Goal: Information Seeking & Learning: Check status

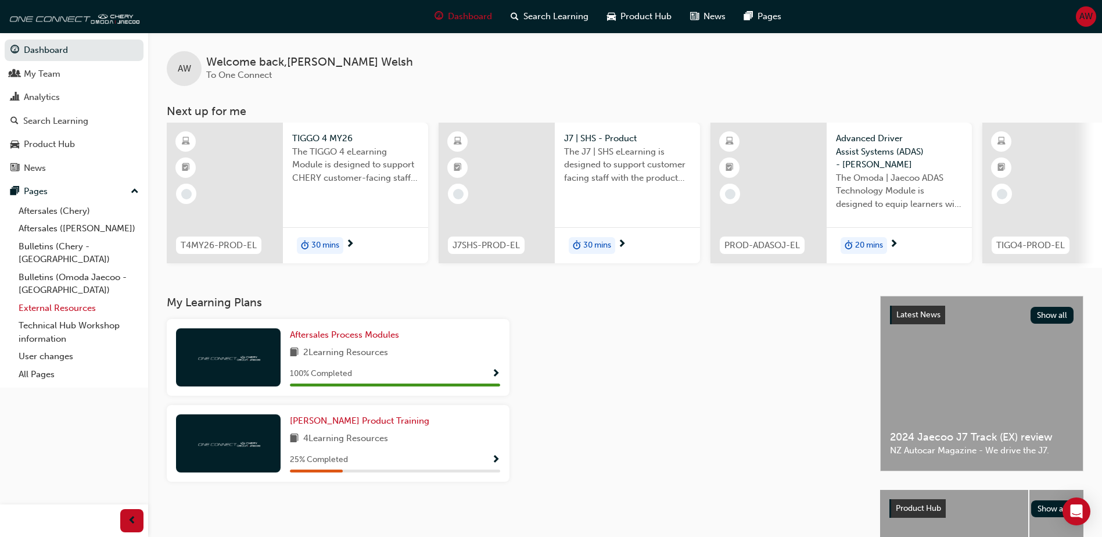
click at [64, 299] on link "External Resources" at bounding box center [79, 308] width 130 height 18
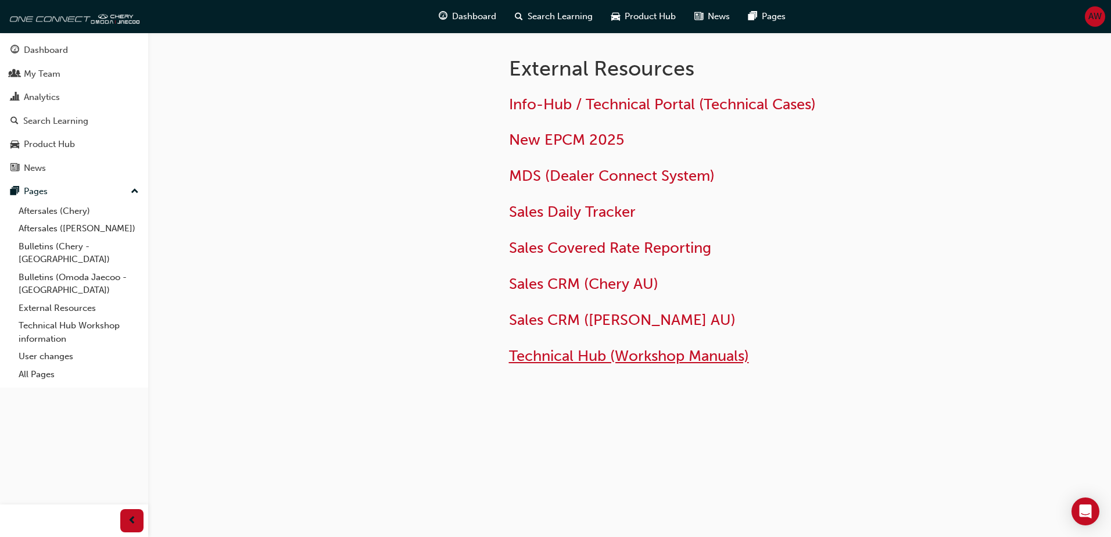
click at [647, 355] on span "Technical Hub (Workshop Manuals)" at bounding box center [629, 356] width 240 height 18
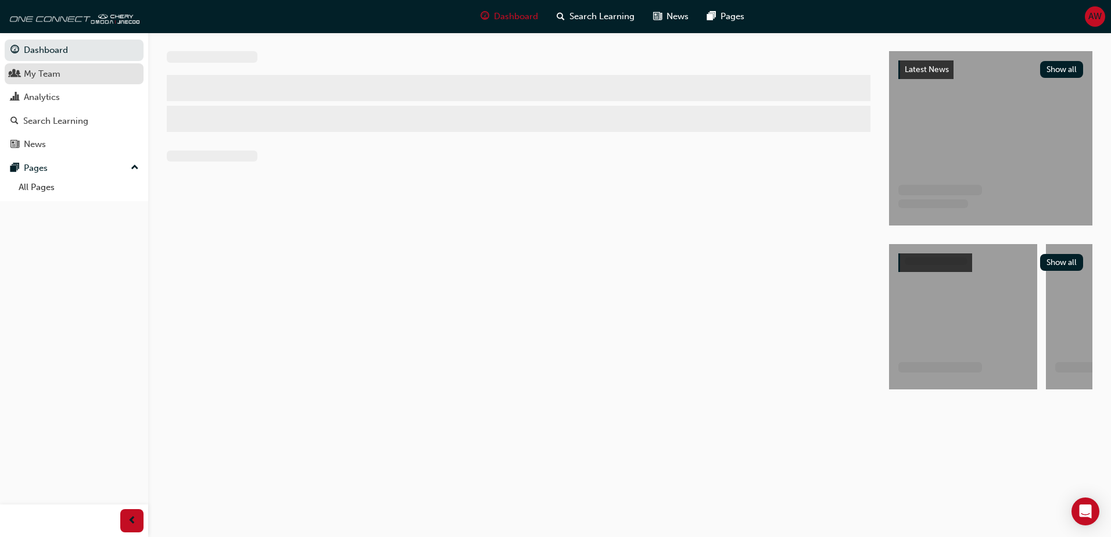
click at [90, 73] on div "My Team" at bounding box center [73, 74] width 127 height 15
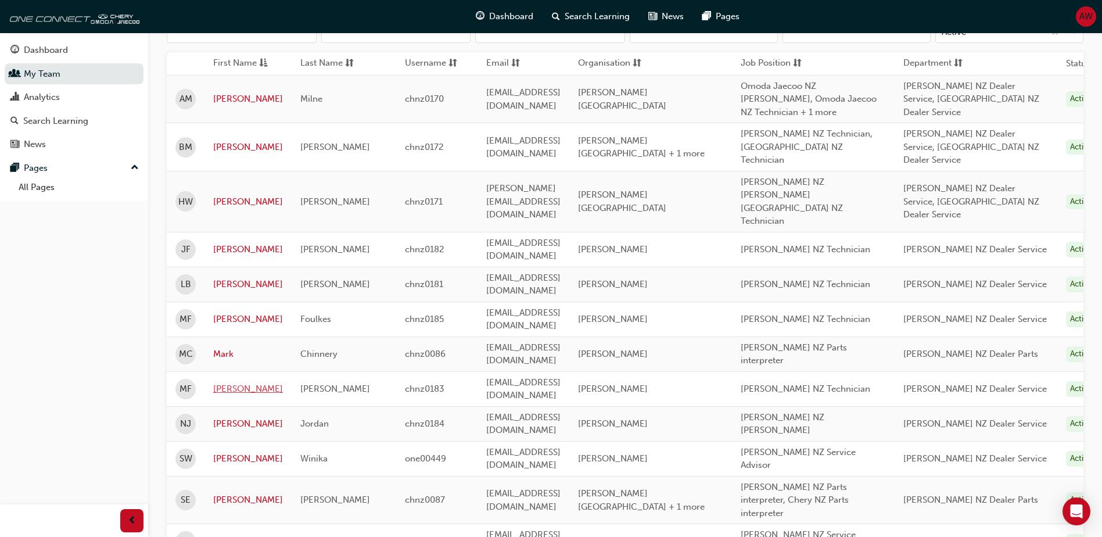
scroll to position [174, 0]
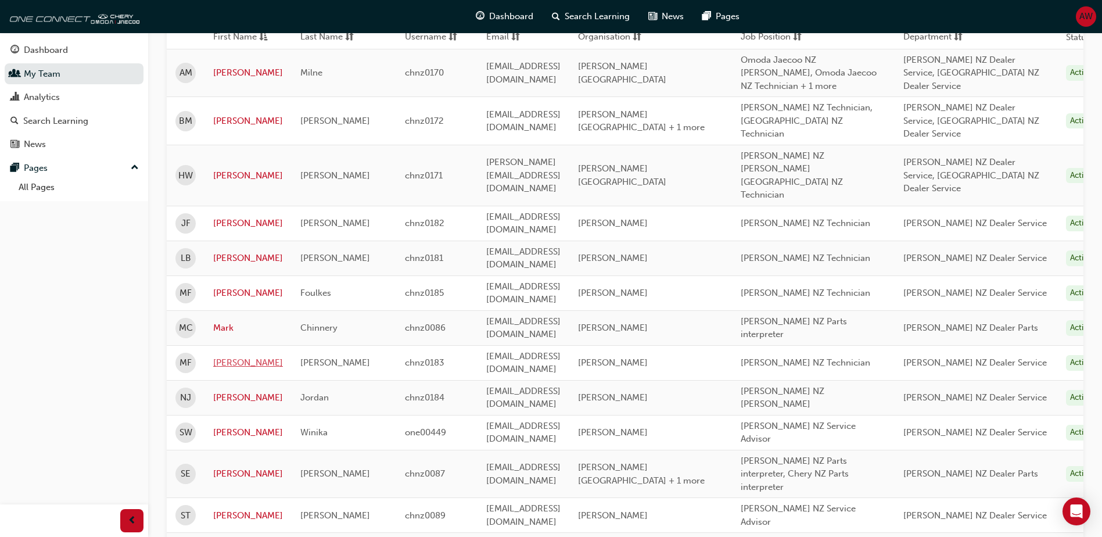
click at [223, 356] on link "[PERSON_NAME]" at bounding box center [248, 362] width 70 height 13
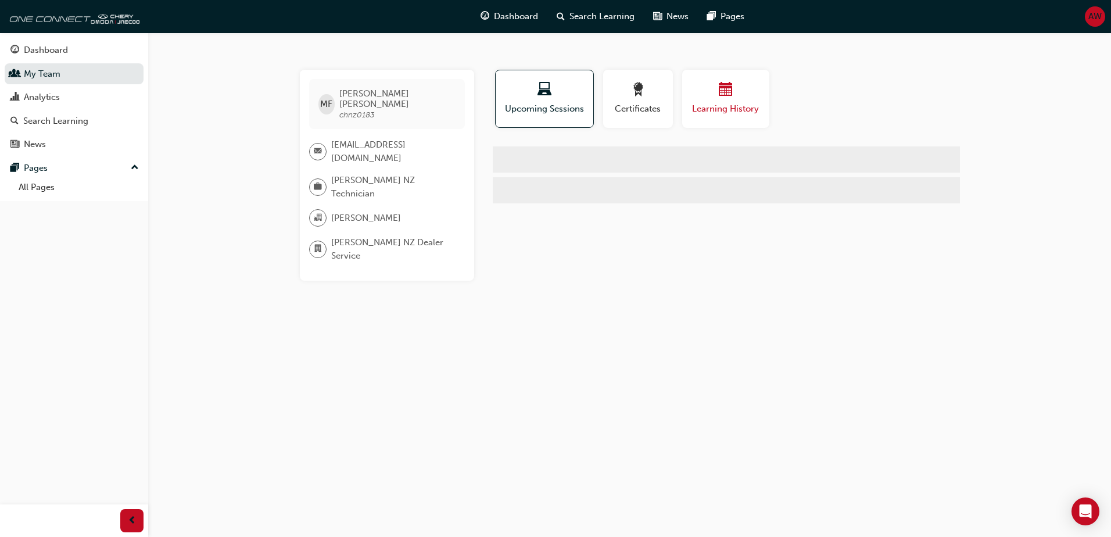
click at [729, 101] on div "Learning History" at bounding box center [726, 99] width 70 height 33
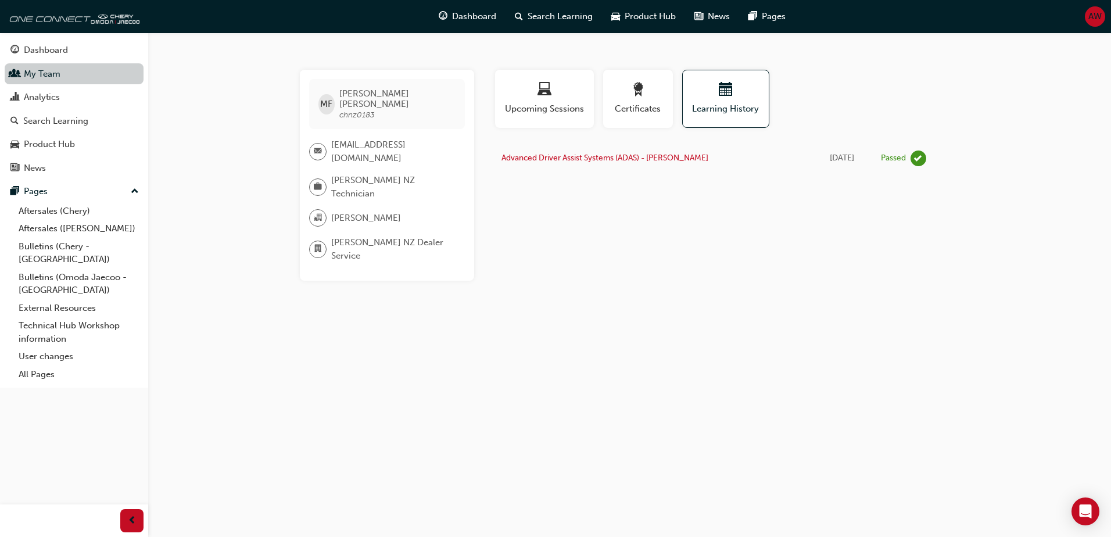
click at [55, 76] on link "My Team" at bounding box center [74, 74] width 139 height 22
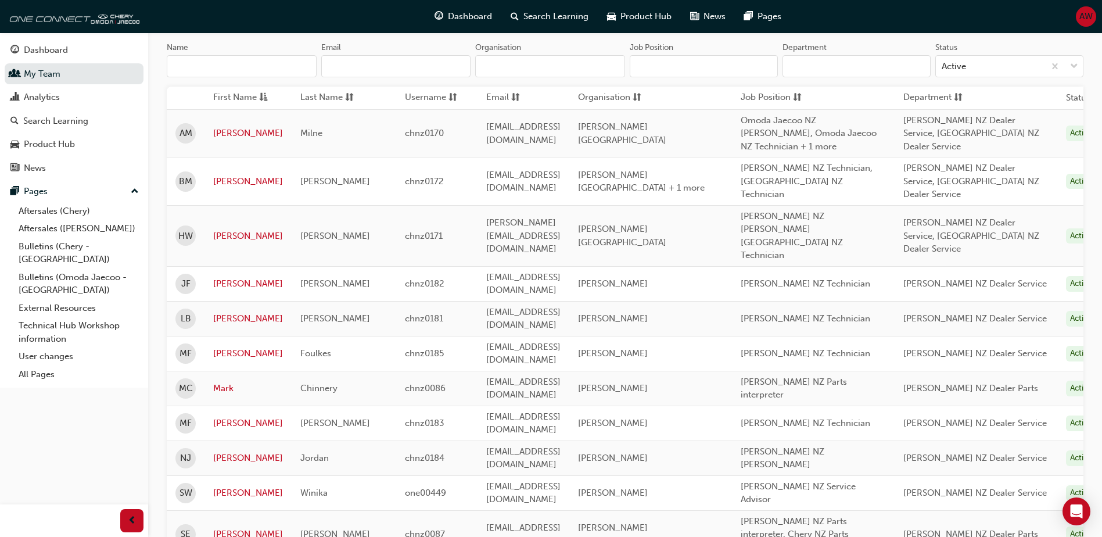
scroll to position [116, 0]
click at [223, 227] on link "[PERSON_NAME]" at bounding box center [248, 233] width 70 height 13
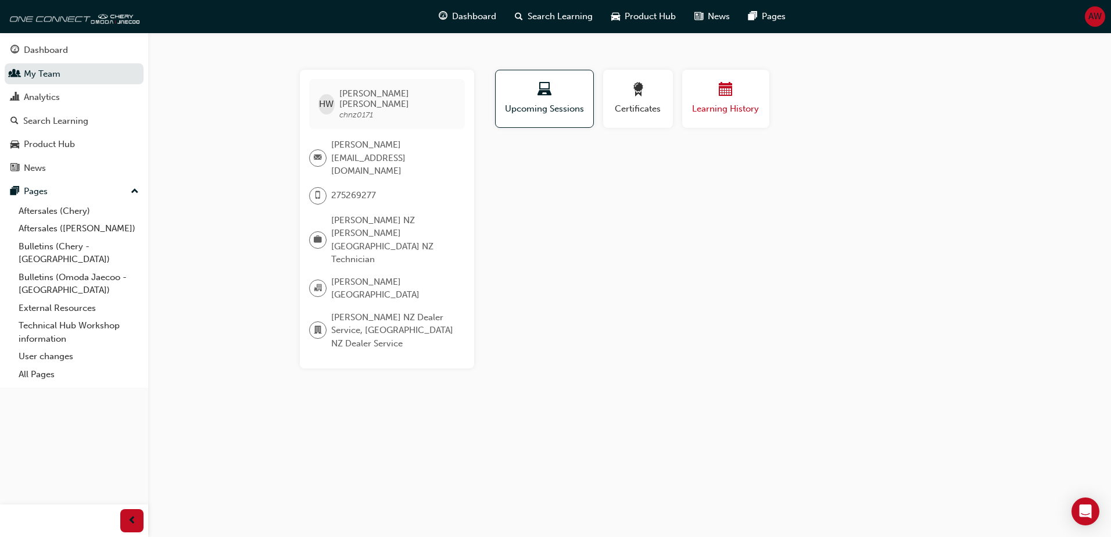
click at [730, 102] on span "Learning History" at bounding box center [726, 108] width 70 height 13
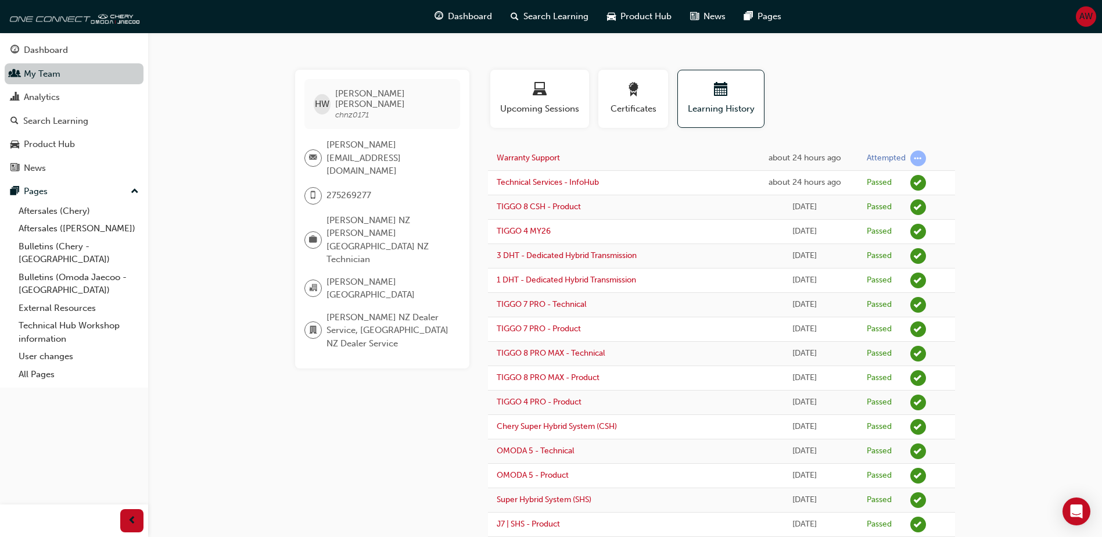
click at [41, 79] on link "My Team" at bounding box center [74, 74] width 139 height 22
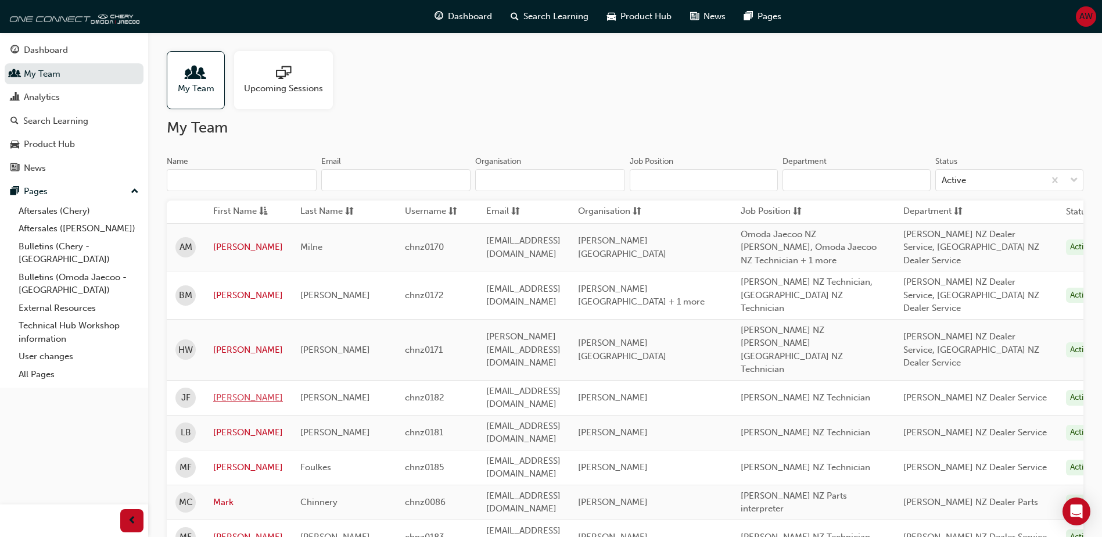
click at [237, 391] on link "[PERSON_NAME]" at bounding box center [248, 397] width 70 height 13
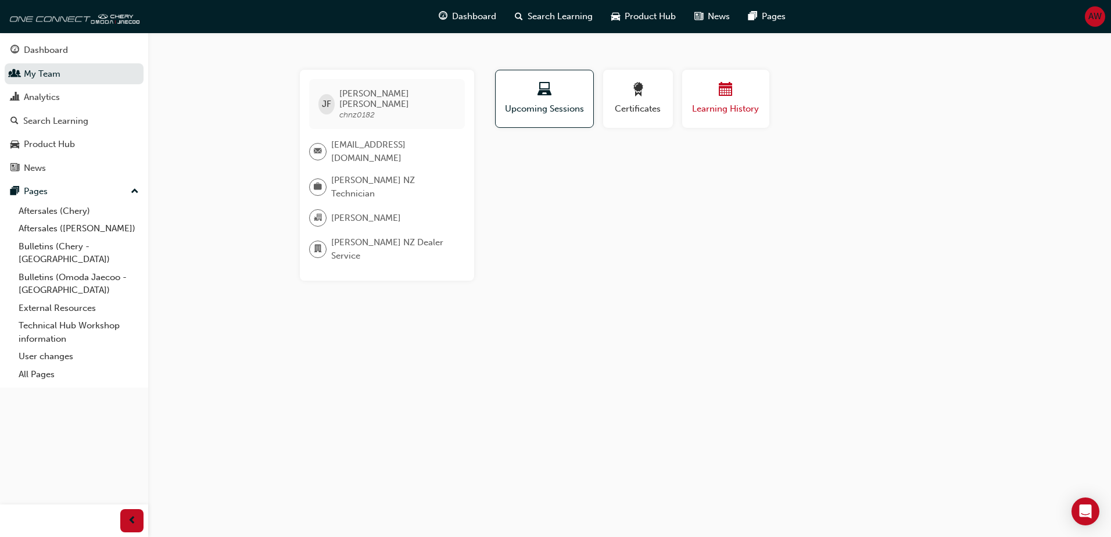
click at [714, 92] on div "button" at bounding box center [726, 92] width 70 height 18
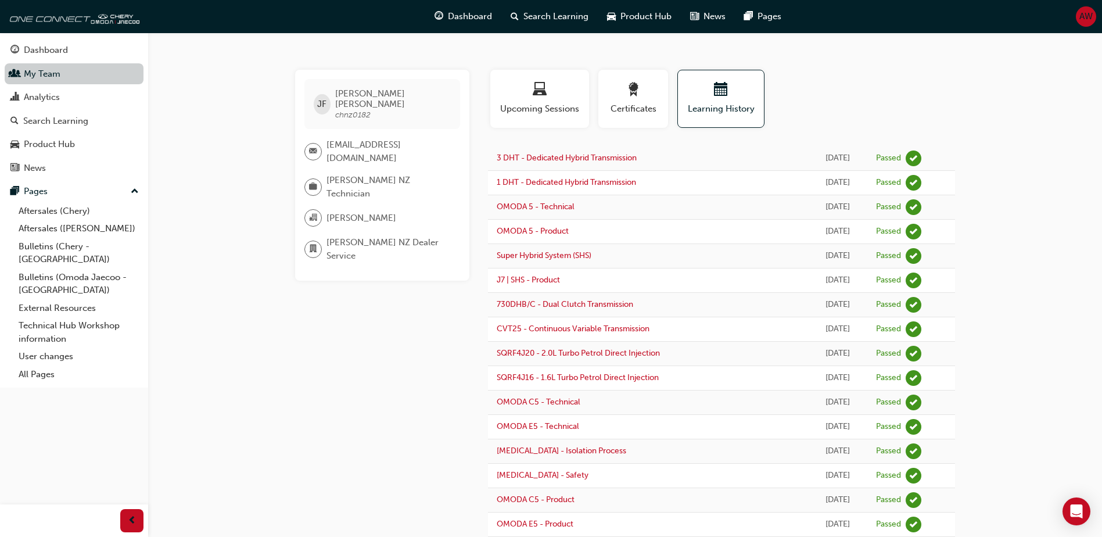
click at [63, 72] on link "My Team" at bounding box center [74, 74] width 139 height 22
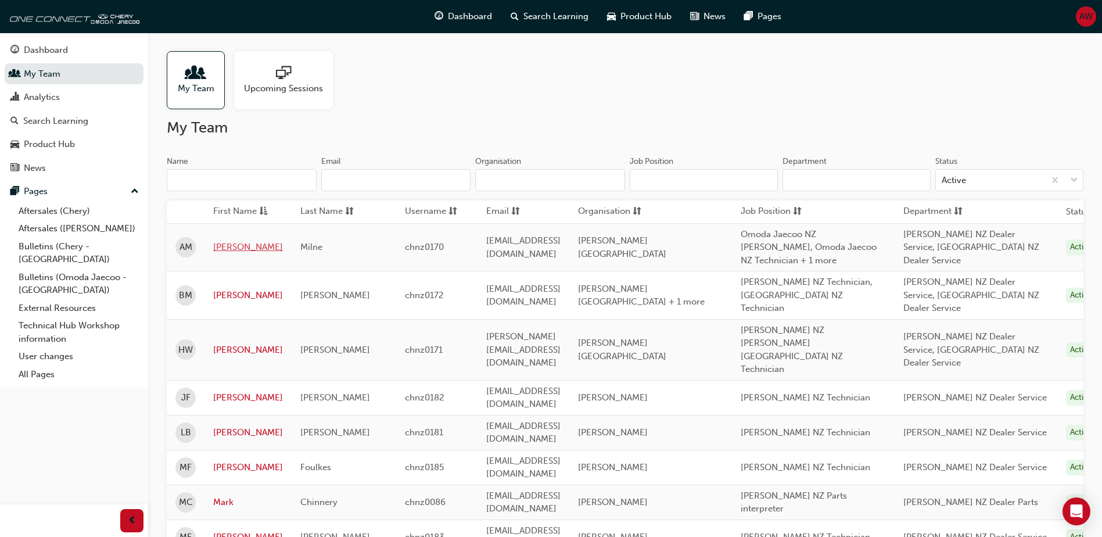
click at [235, 245] on link "[PERSON_NAME]" at bounding box center [248, 247] width 70 height 13
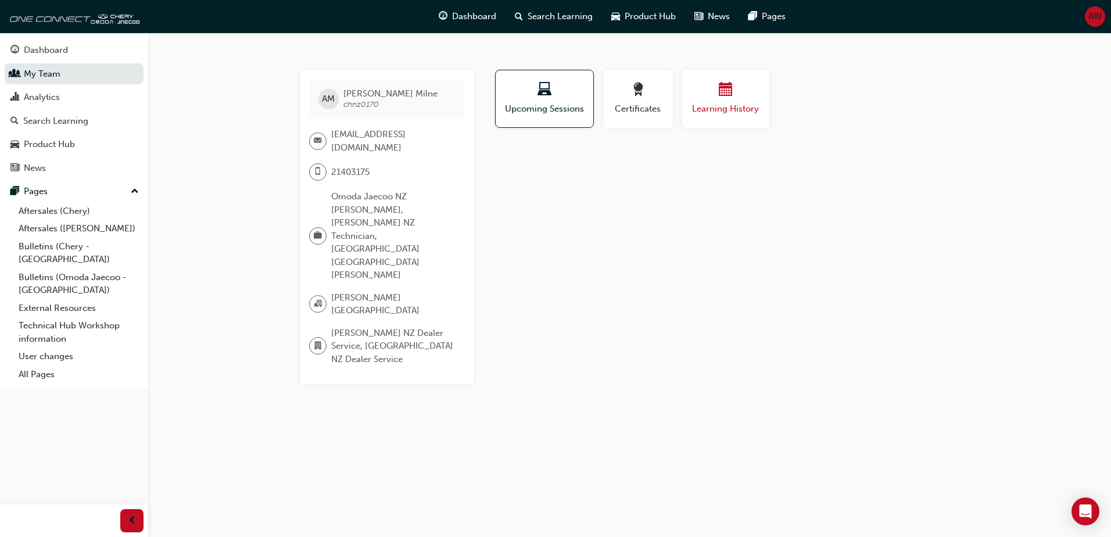
click at [731, 109] on span "Learning History" at bounding box center [726, 108] width 70 height 13
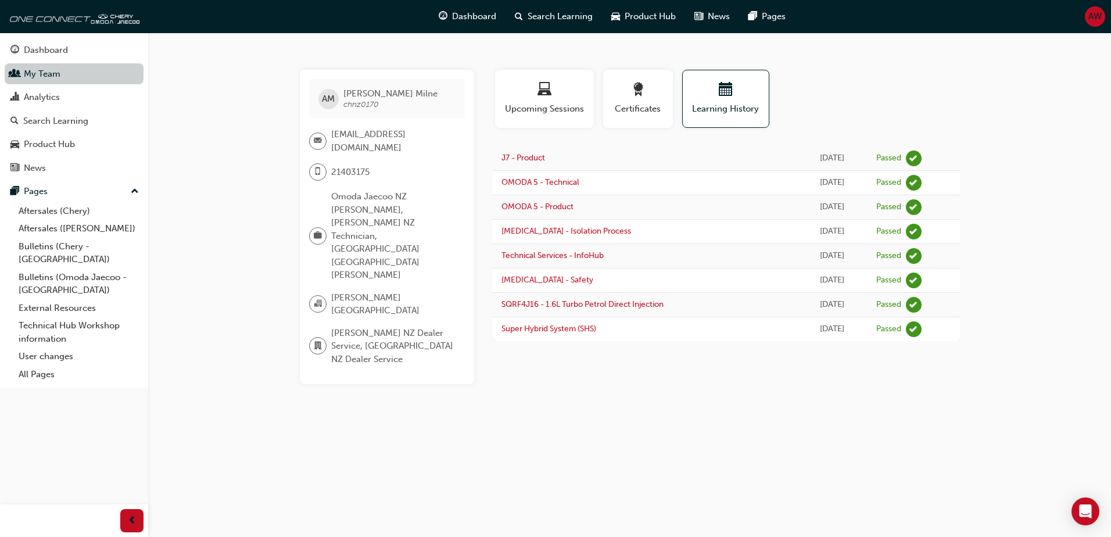
click at [47, 69] on link "My Team" at bounding box center [74, 74] width 139 height 22
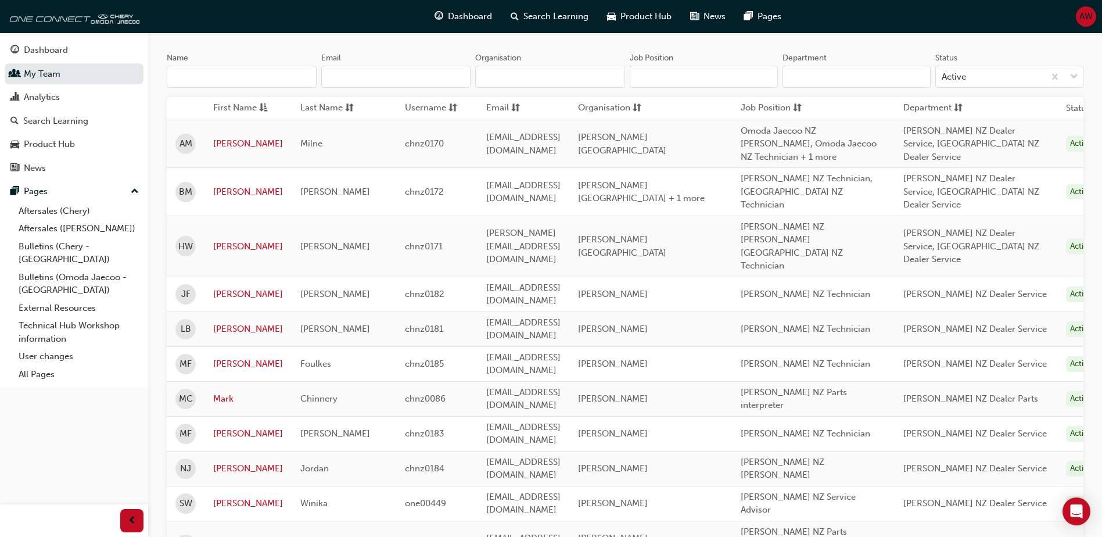
scroll to position [116, 0]
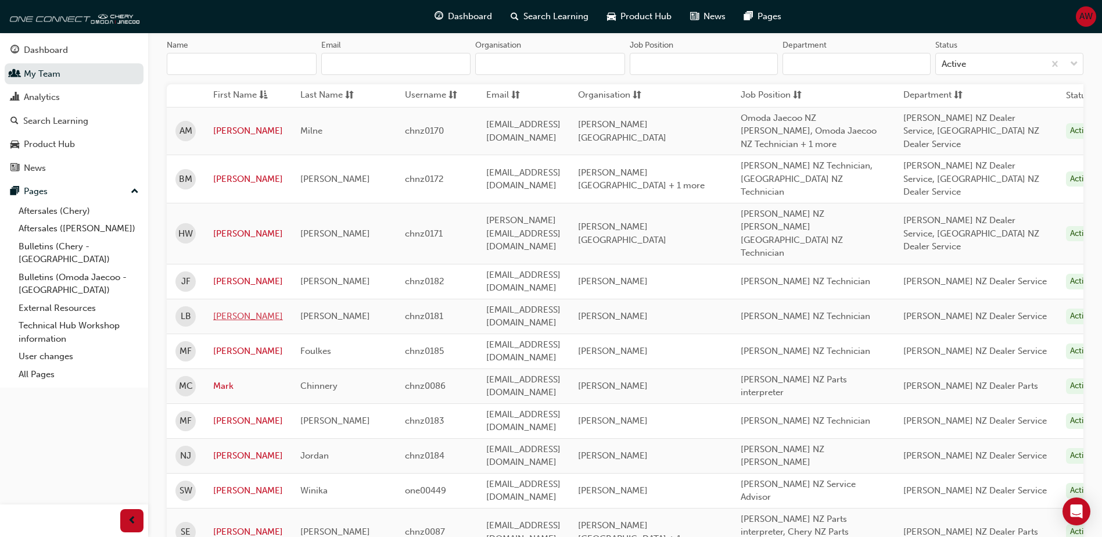
click at [230, 310] on link "[PERSON_NAME]" at bounding box center [248, 316] width 70 height 13
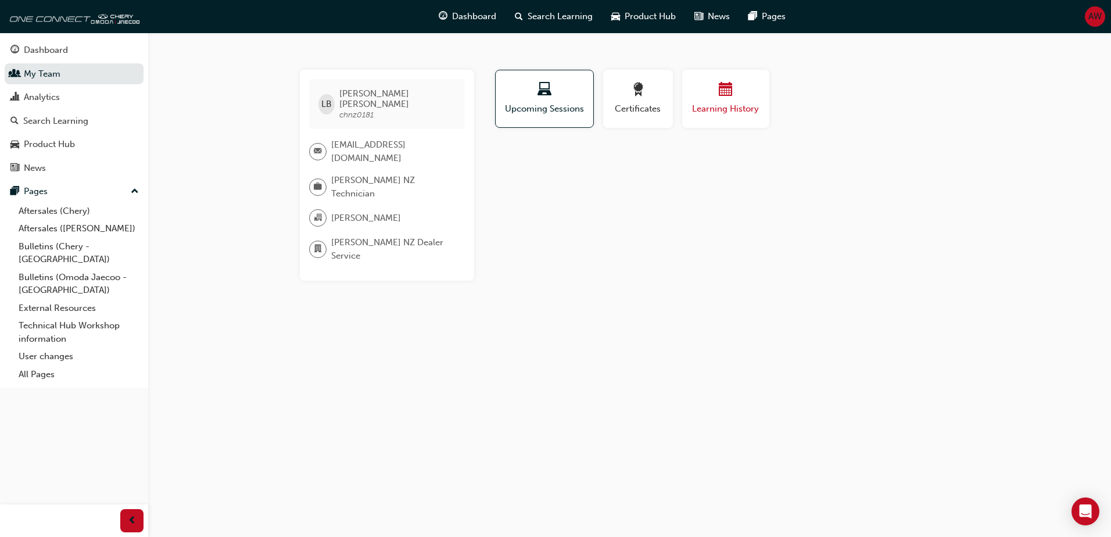
click at [747, 107] on span "Learning History" at bounding box center [726, 108] width 70 height 13
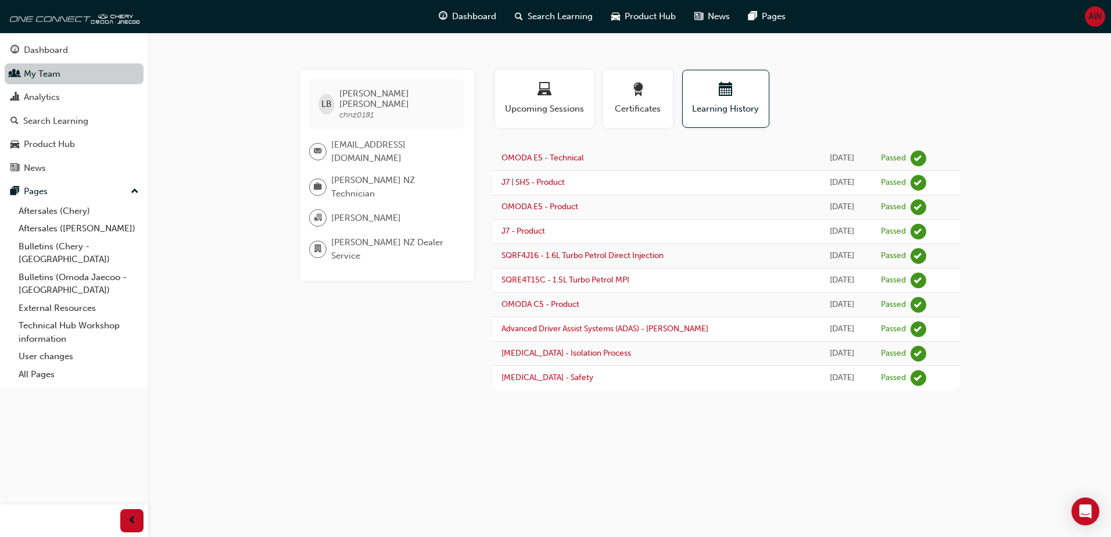
click at [62, 82] on link "My Team" at bounding box center [74, 74] width 139 height 22
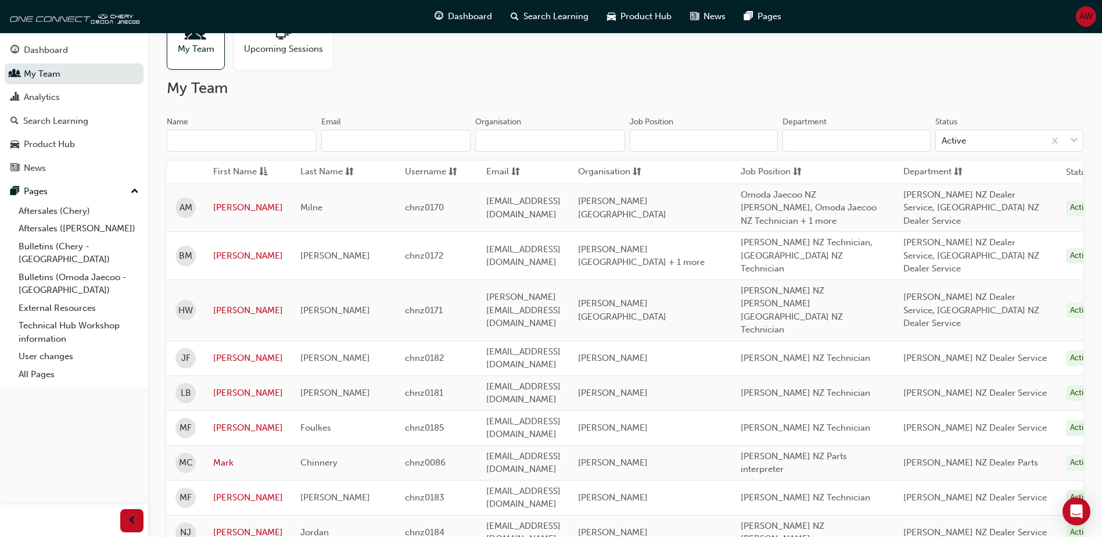
scroll to position [174, 0]
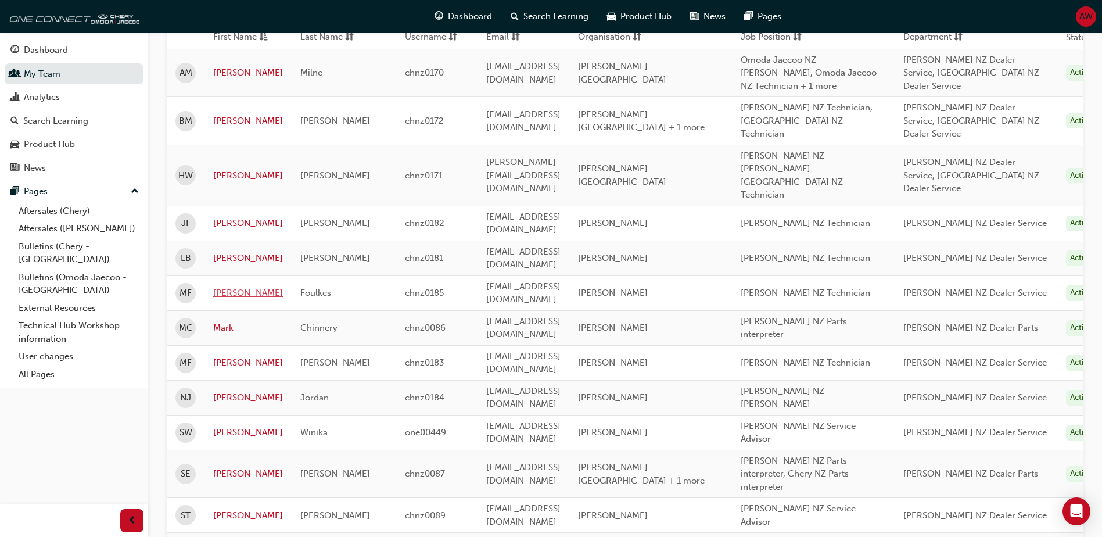
click at [232, 287] on link "[PERSON_NAME]" at bounding box center [248, 293] width 70 height 13
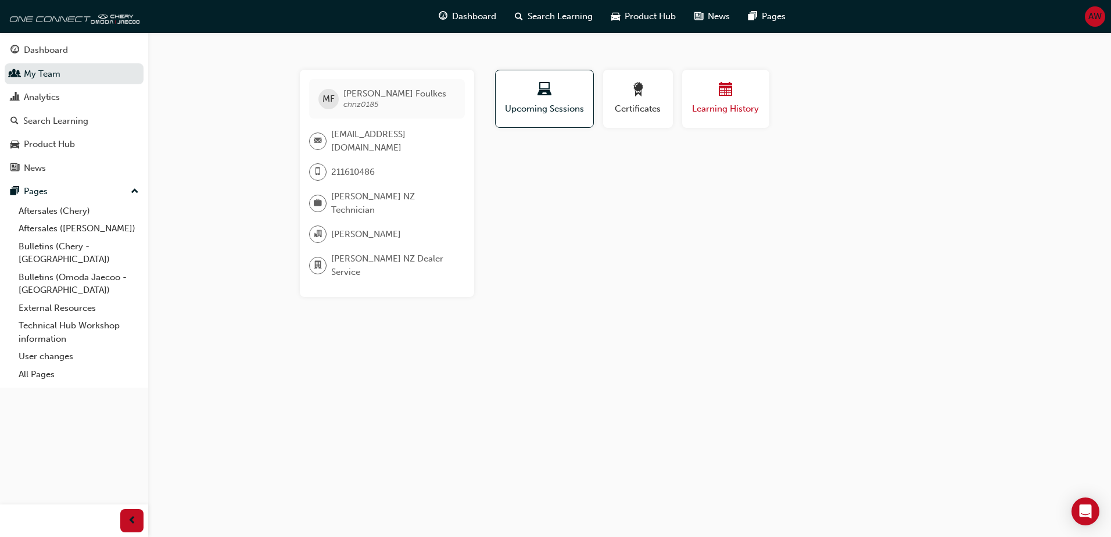
click at [747, 100] on div "Learning History" at bounding box center [726, 99] width 70 height 33
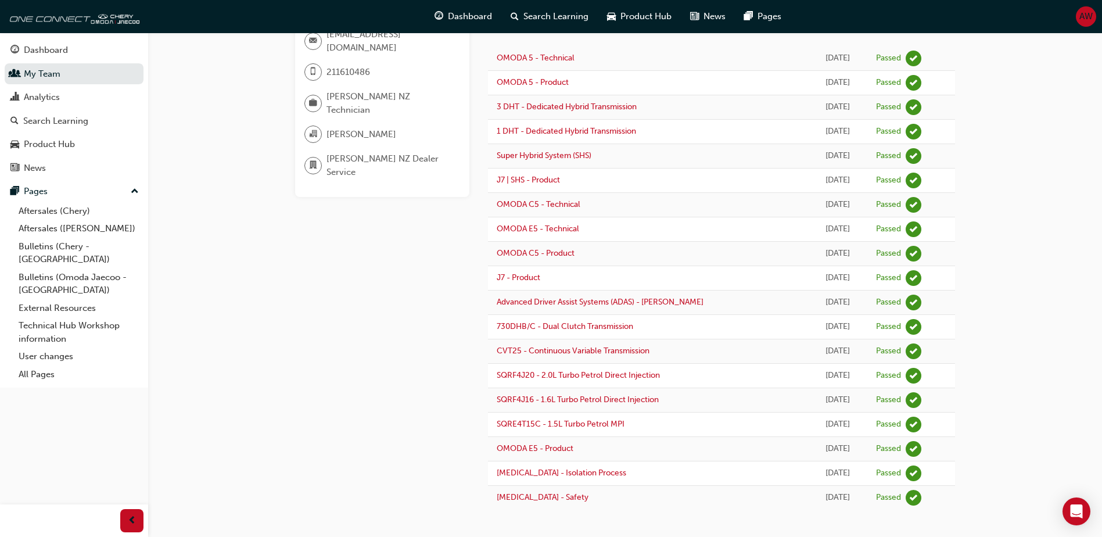
scroll to position [102, 0]
click at [87, 73] on link "My Team" at bounding box center [74, 74] width 139 height 22
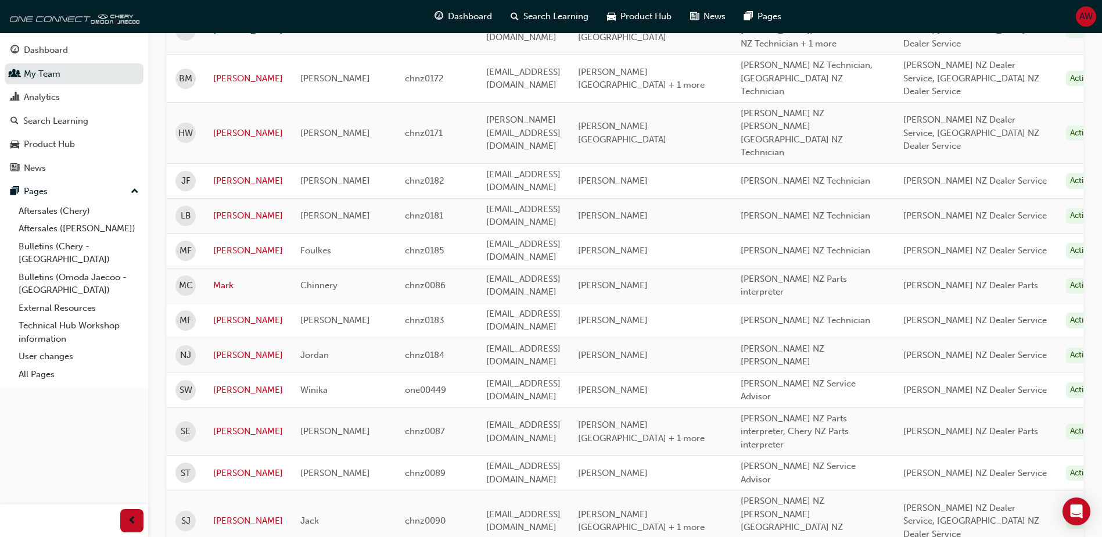
scroll to position [218, 0]
click at [227, 466] on link "[PERSON_NAME]" at bounding box center [248, 472] width 70 height 13
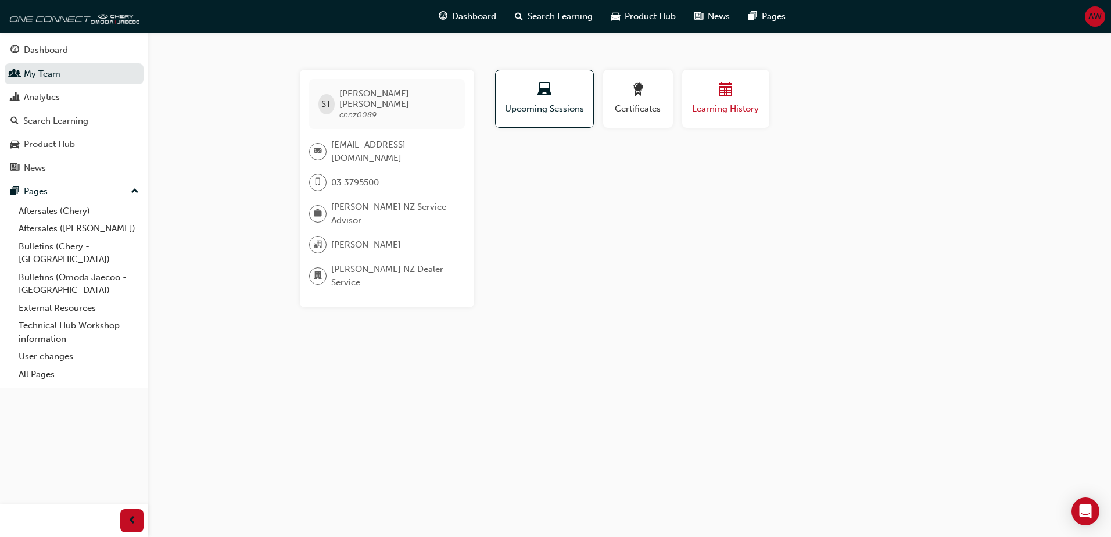
click at [705, 88] on div "button" at bounding box center [726, 92] width 70 height 18
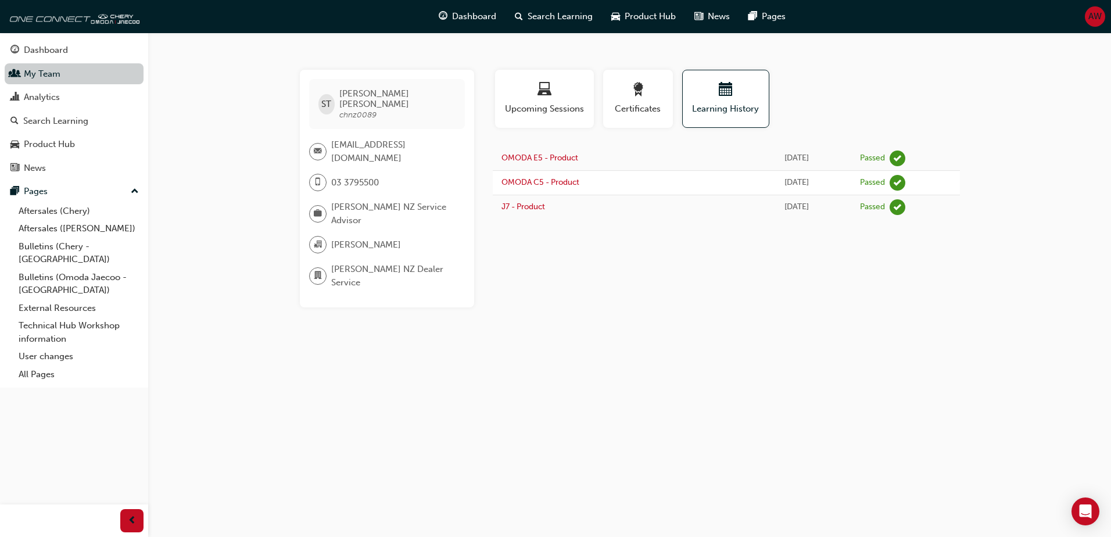
click at [52, 78] on link "My Team" at bounding box center [74, 74] width 139 height 22
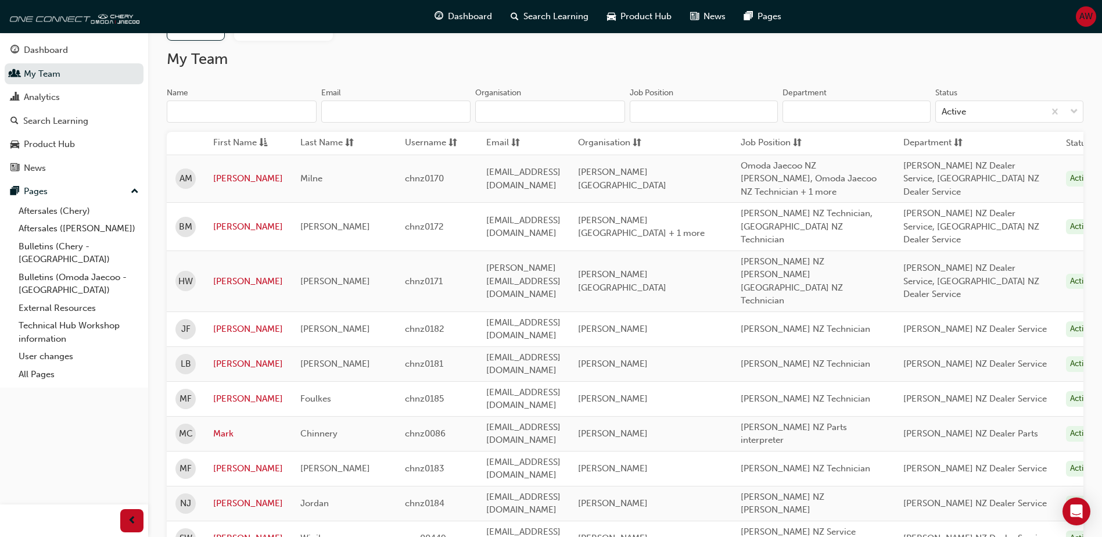
scroll to position [232, 0]
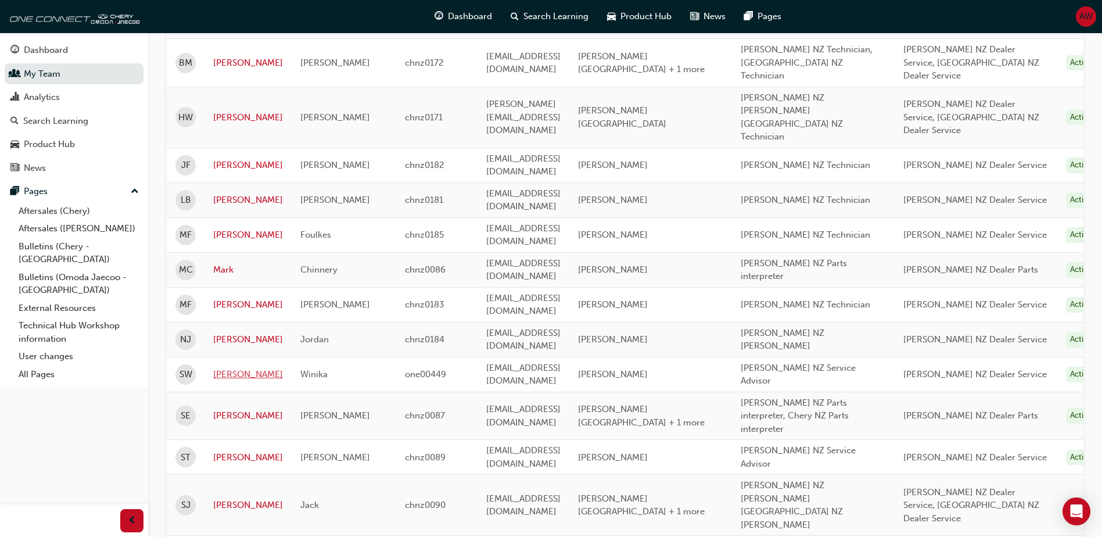
click at [231, 368] on link "[PERSON_NAME]" at bounding box center [248, 374] width 70 height 13
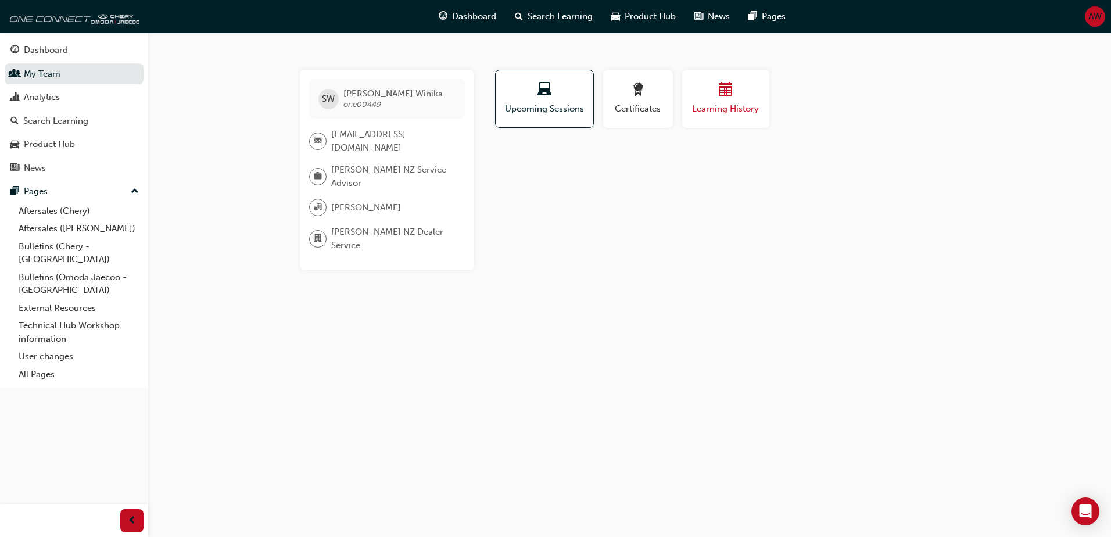
click at [715, 94] on div "button" at bounding box center [726, 92] width 70 height 18
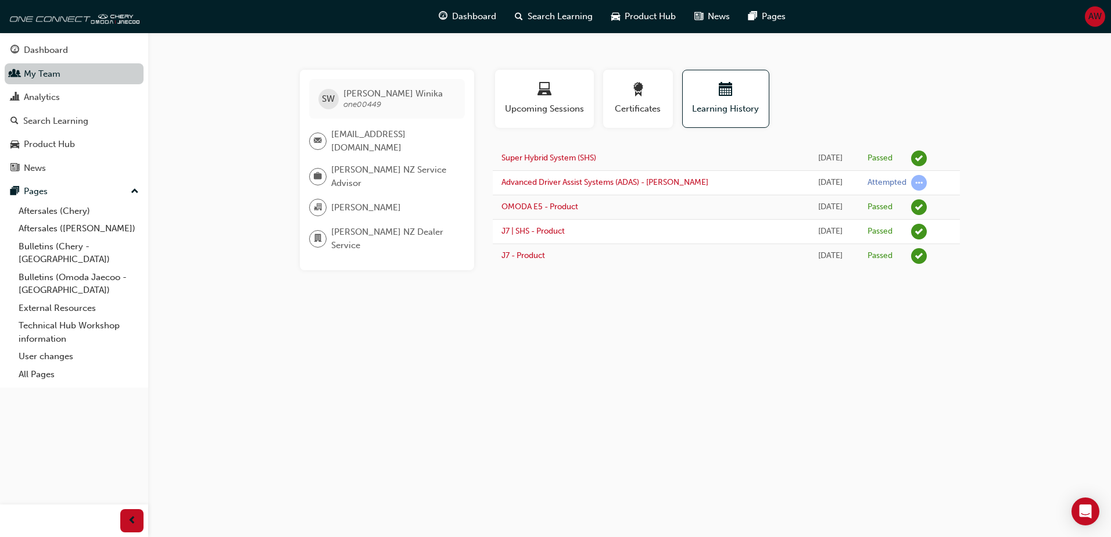
click at [78, 71] on link "My Team" at bounding box center [74, 74] width 139 height 22
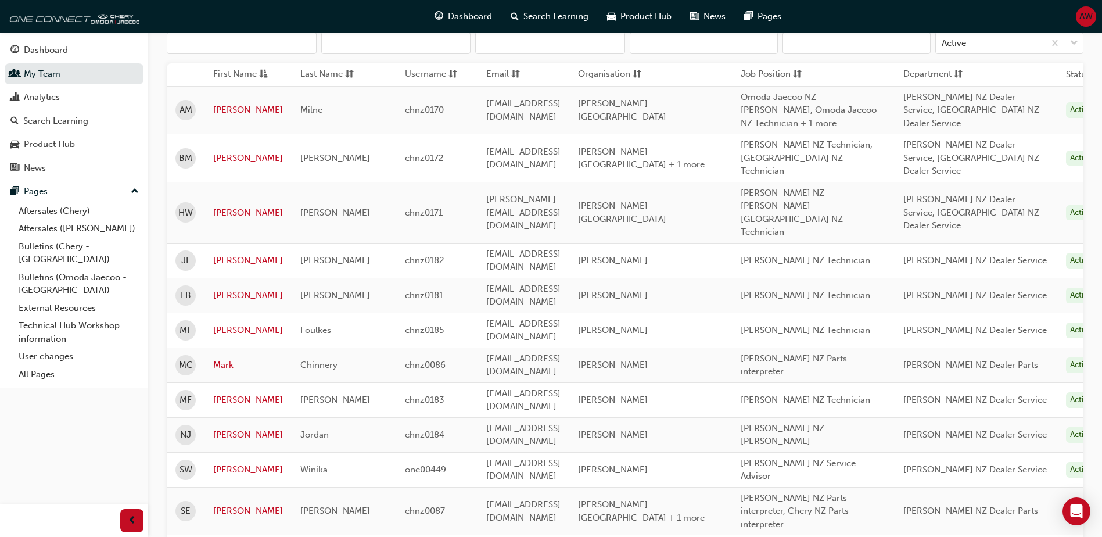
scroll to position [174, 0]
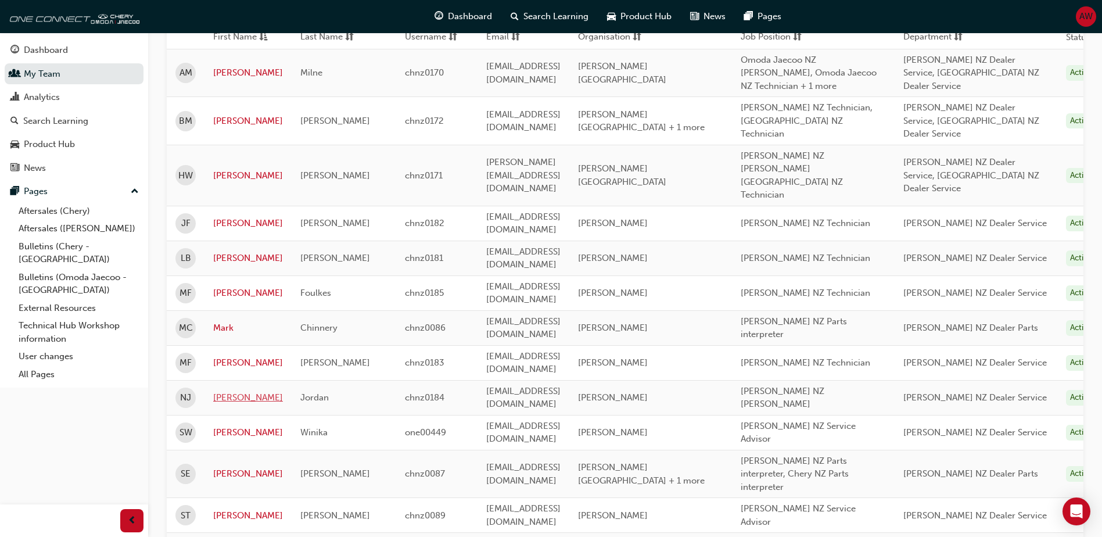
click at [235, 391] on link "[PERSON_NAME]" at bounding box center [248, 397] width 70 height 13
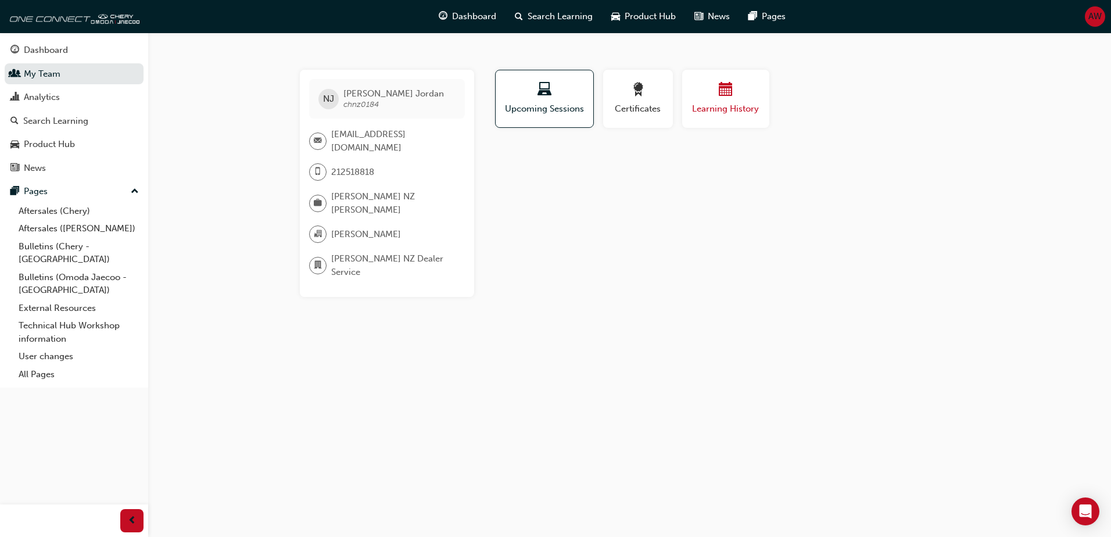
click at [736, 101] on div "Learning History" at bounding box center [726, 99] width 70 height 33
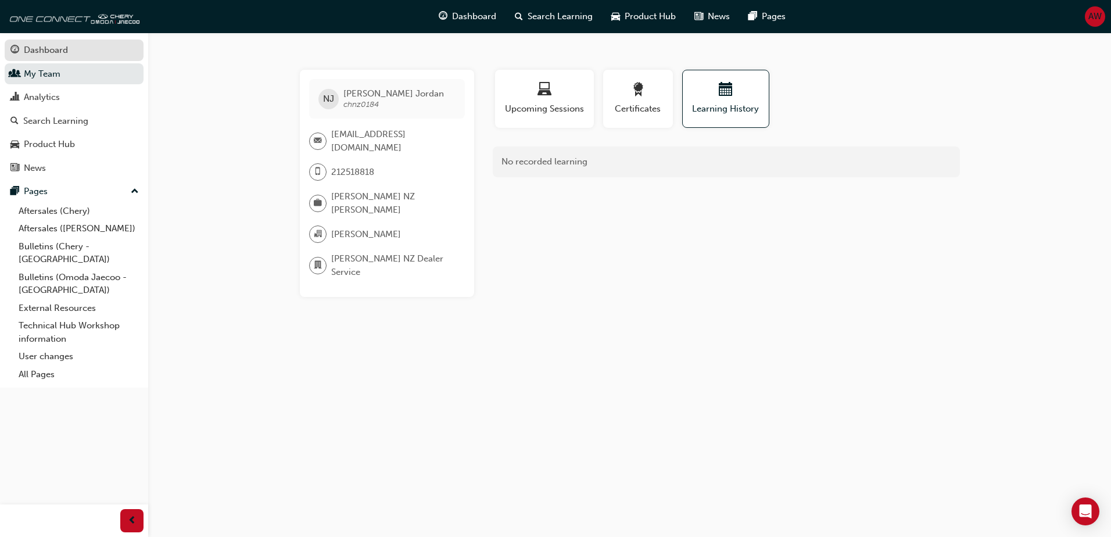
click at [80, 52] on div "Dashboard" at bounding box center [73, 50] width 127 height 15
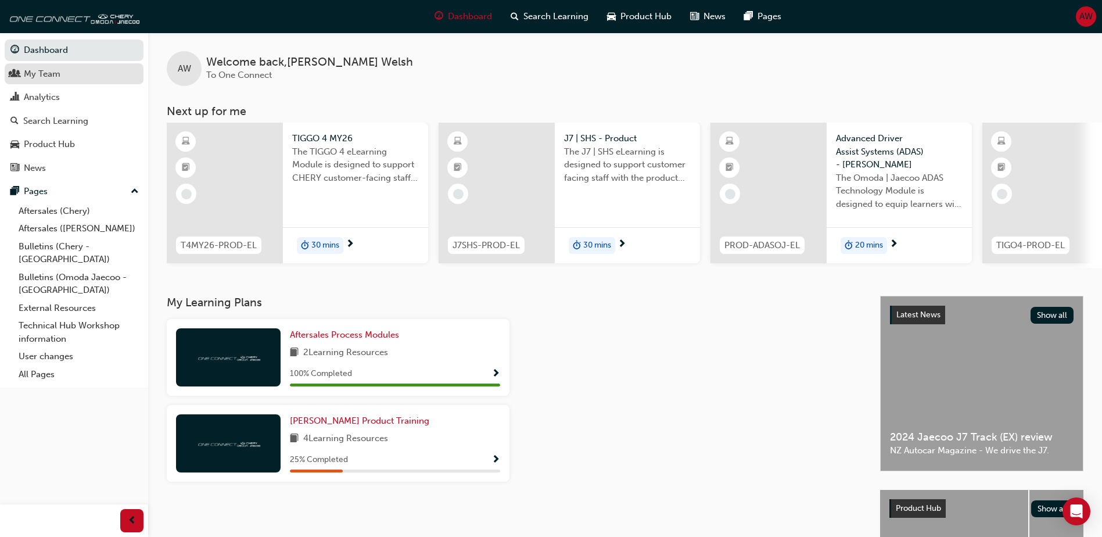
click at [76, 79] on div "My Team" at bounding box center [73, 74] width 127 height 15
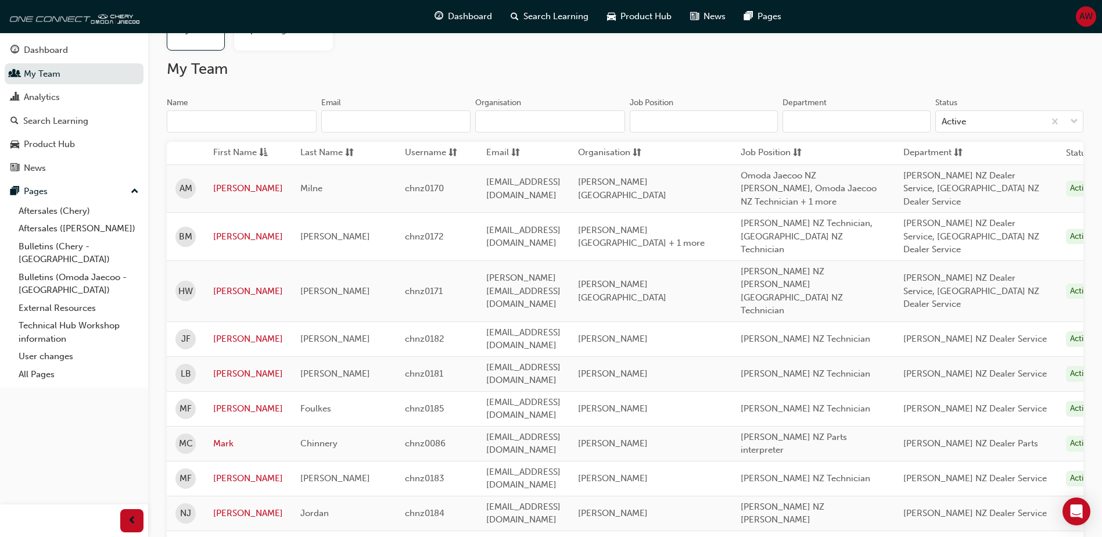
scroll to position [58, 0]
click at [229, 236] on link "[PERSON_NAME]" at bounding box center [248, 237] width 70 height 13
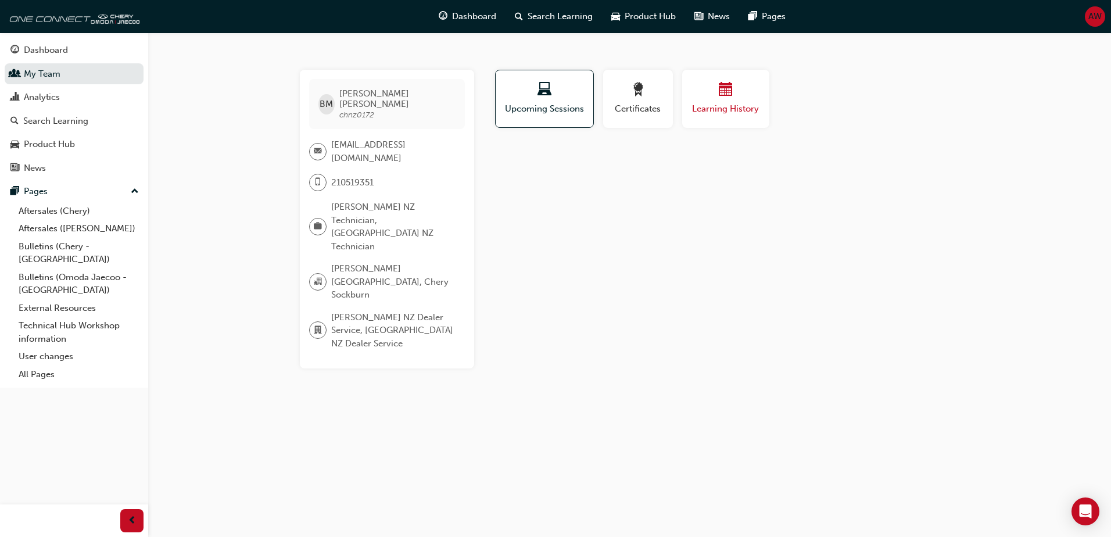
click at [746, 114] on span "Learning History" at bounding box center [726, 108] width 70 height 13
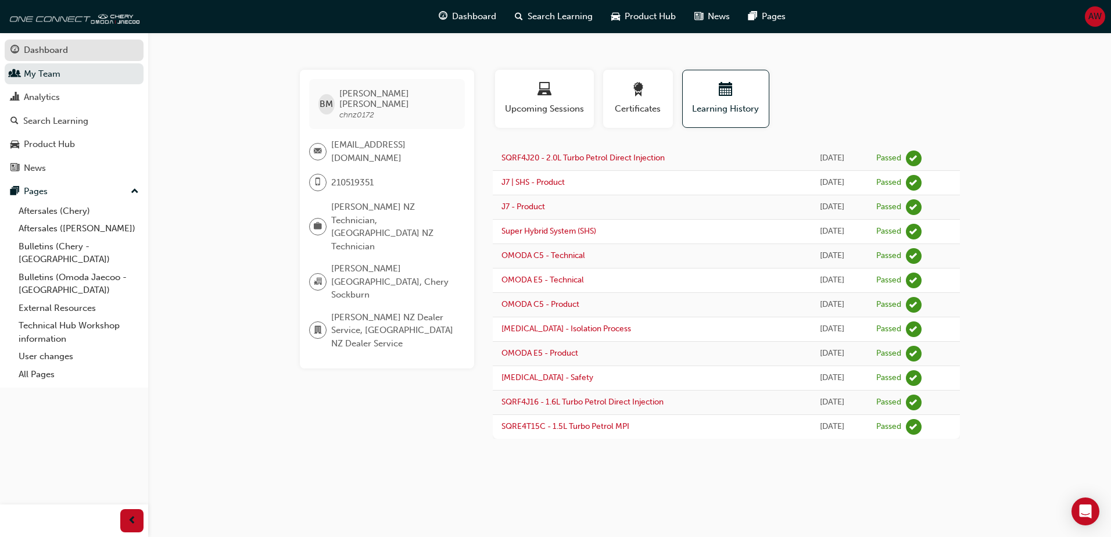
click at [37, 49] on div "Dashboard" at bounding box center [46, 50] width 44 height 13
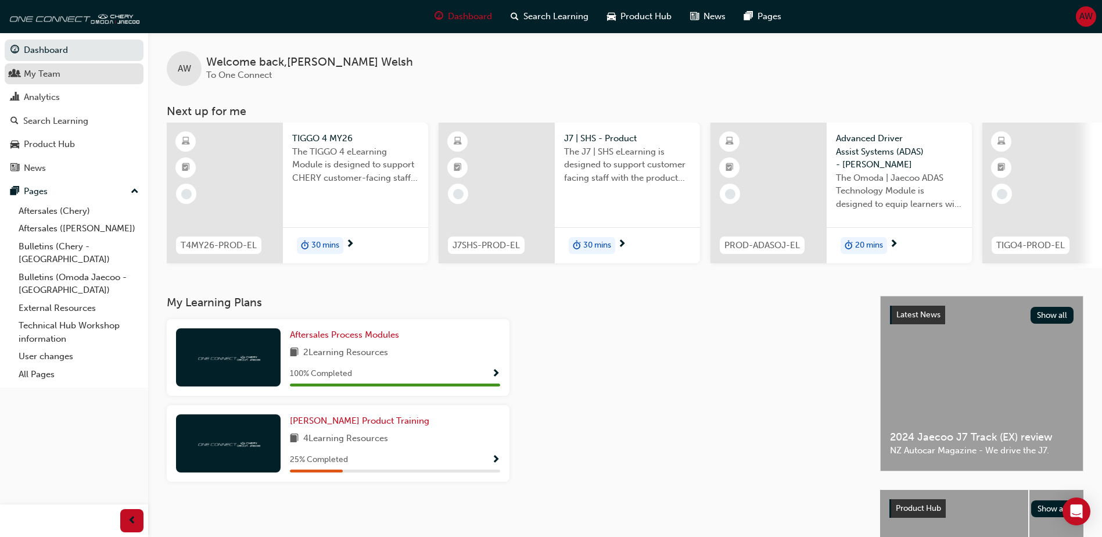
click at [38, 75] on div "My Team" at bounding box center [42, 73] width 37 height 13
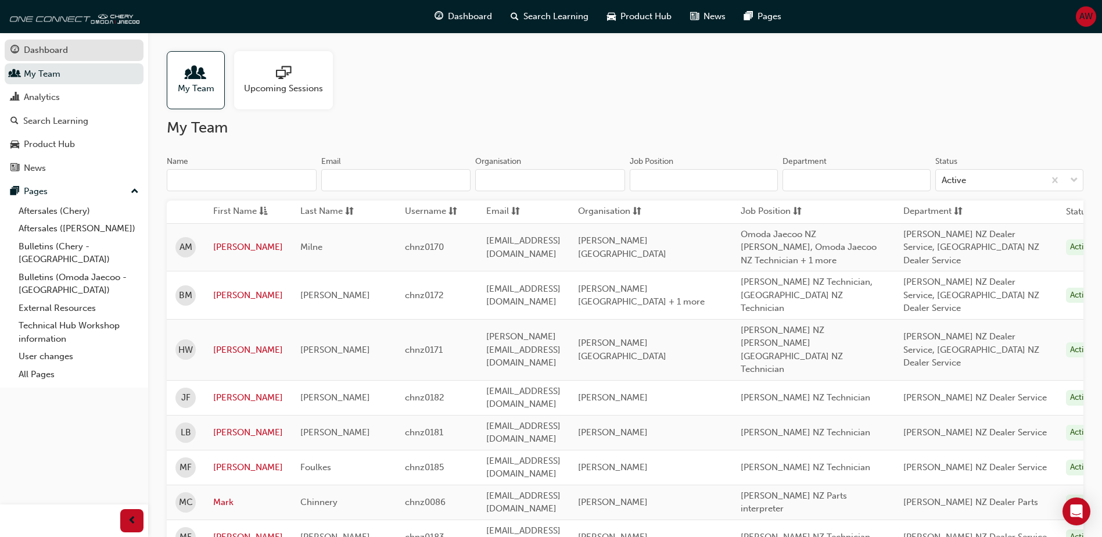
click at [40, 60] on link "Dashboard" at bounding box center [74, 51] width 139 height 22
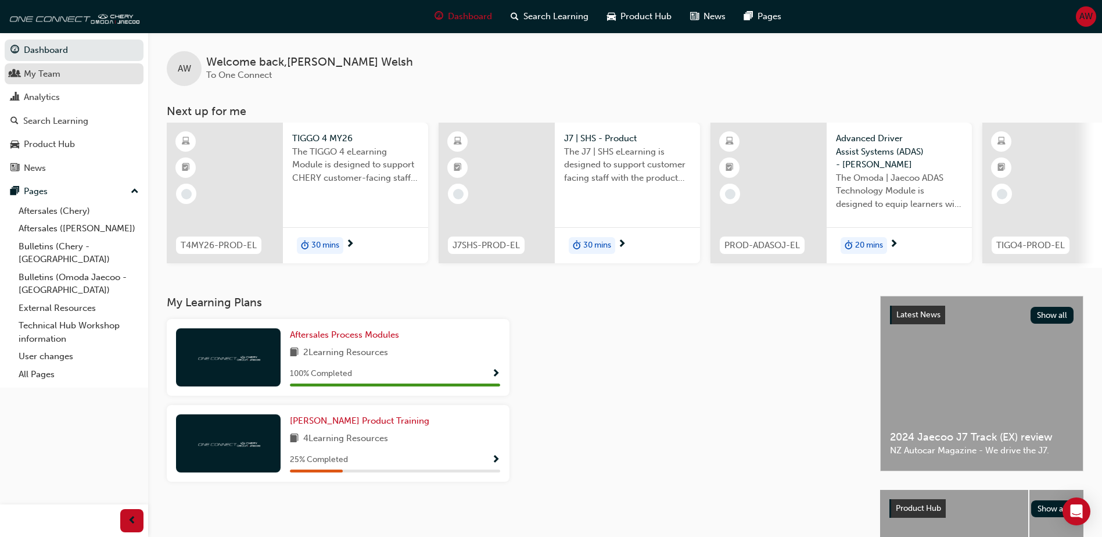
click at [46, 67] on div "My Team" at bounding box center [73, 74] width 127 height 15
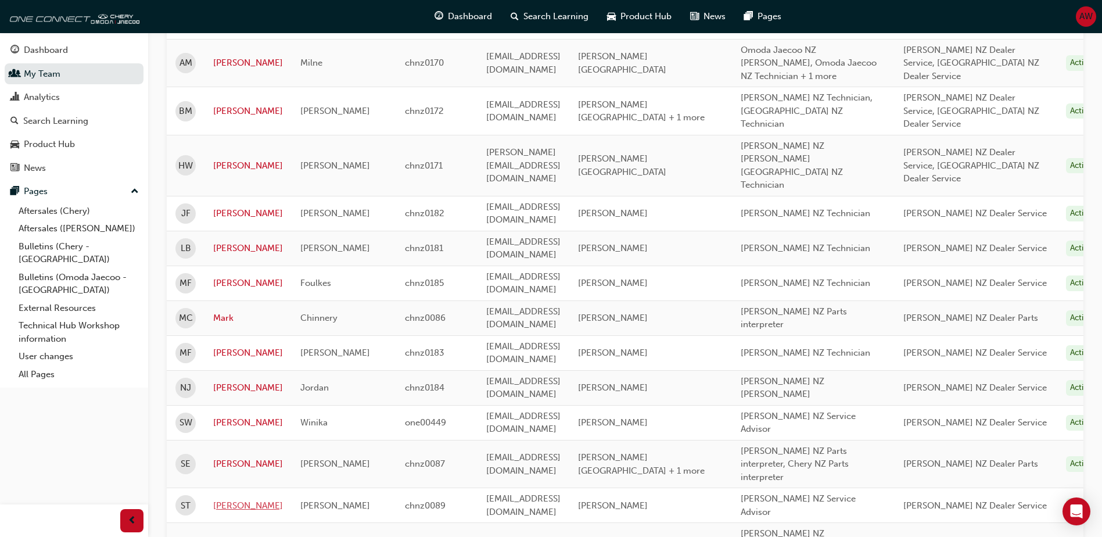
scroll to position [174, 0]
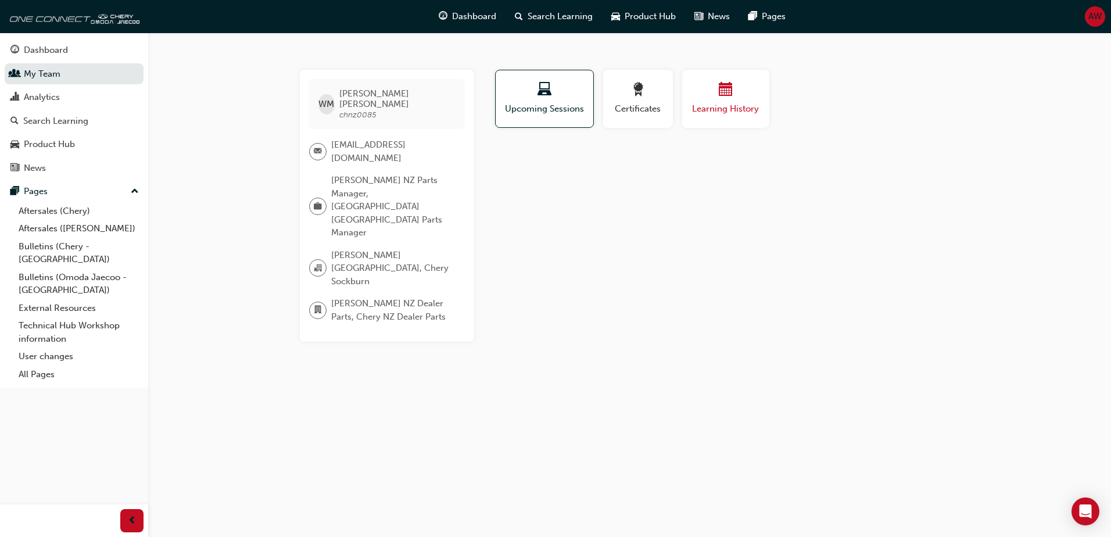
click at [707, 94] on div "button" at bounding box center [726, 92] width 70 height 18
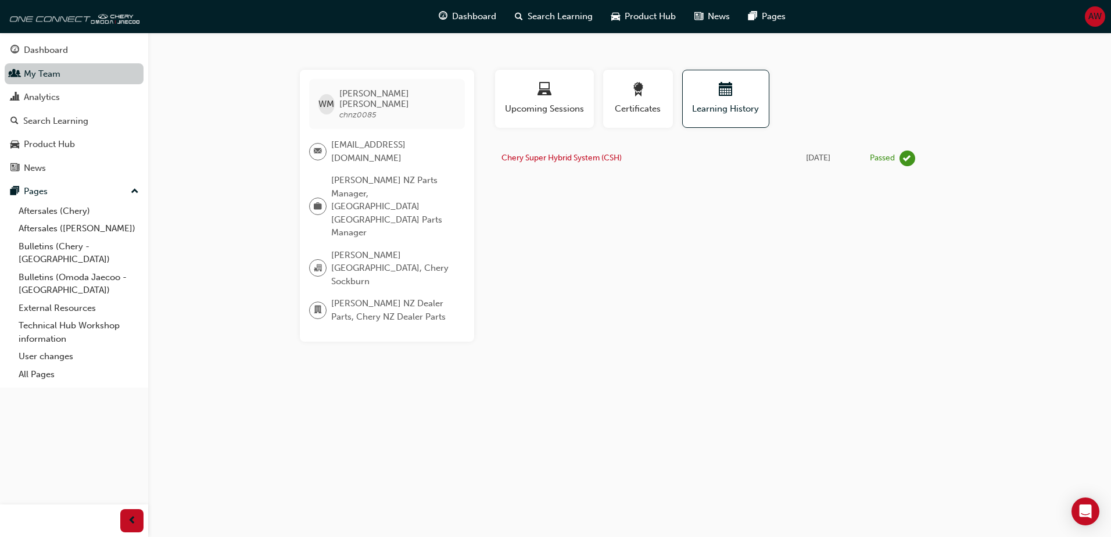
click at [42, 71] on link "My Team" at bounding box center [74, 74] width 139 height 22
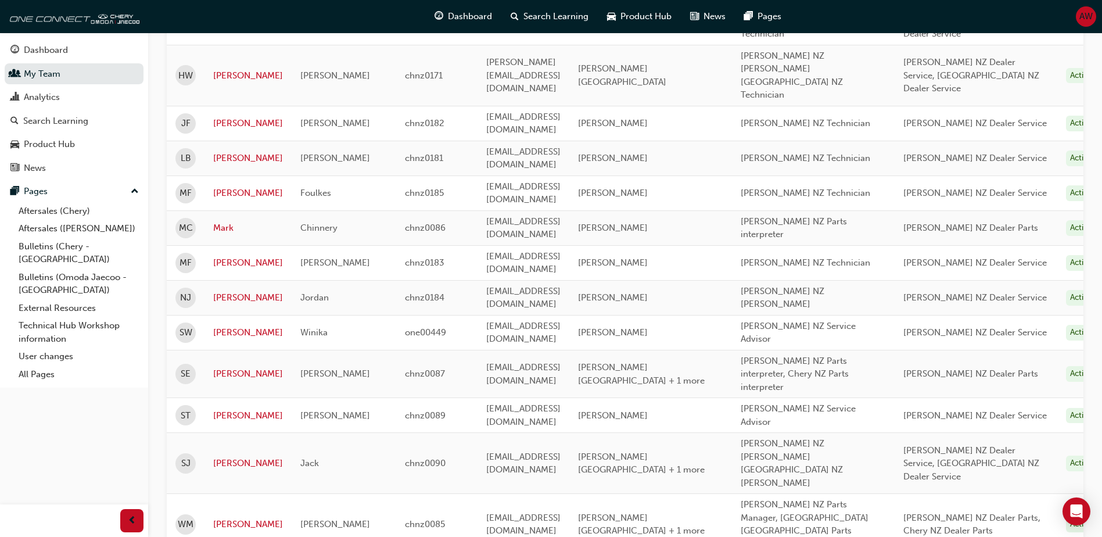
scroll to position [295, 0]
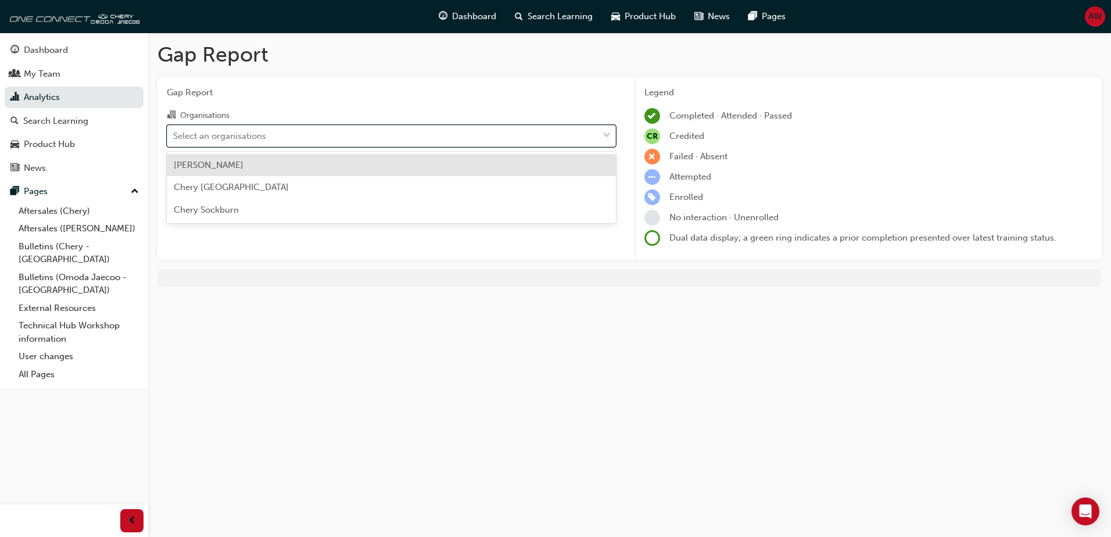
click at [214, 142] on div "Select an organisations" at bounding box center [382, 136] width 431 height 20
click at [174, 140] on input "Organisations option [PERSON_NAME] focused, 1 of 3. 3 results available. Use Up…" at bounding box center [173, 135] width 1 height 10
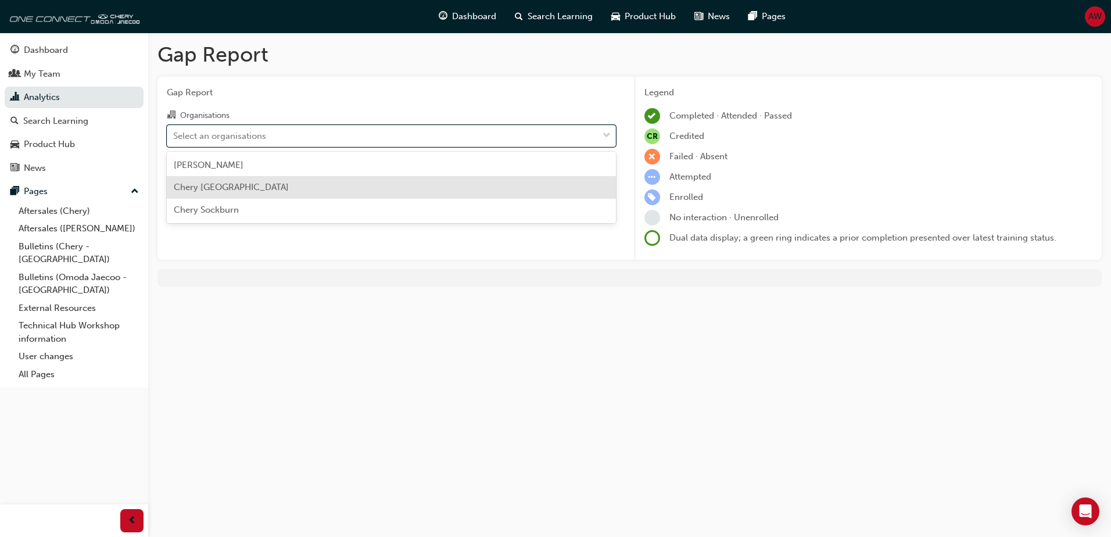
click at [244, 186] on span "Chery [GEOGRAPHIC_DATA]" at bounding box center [231, 187] width 115 height 10
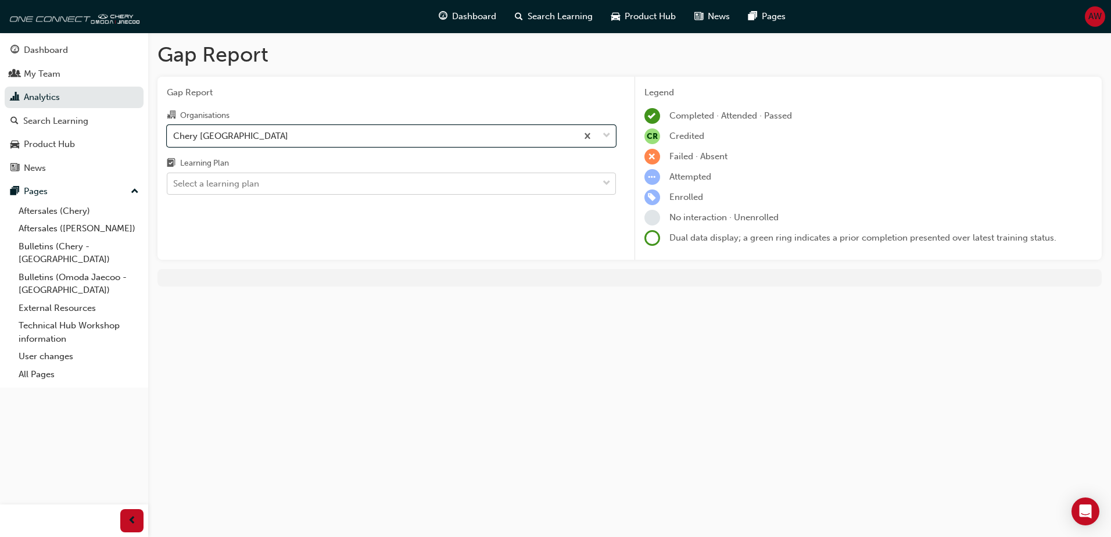
click at [245, 188] on div "Select a learning plan" at bounding box center [216, 183] width 86 height 13
click at [174, 188] on input "Learning Plan Select a learning plan" at bounding box center [173, 183] width 1 height 10
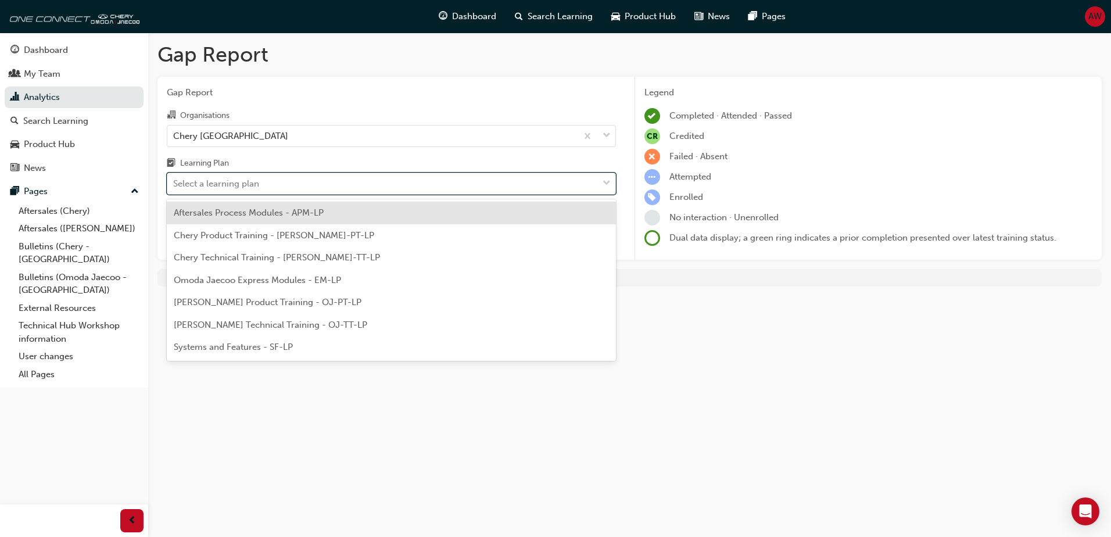
click at [242, 184] on div "Select a learning plan" at bounding box center [216, 183] width 86 height 13
click at [174, 184] on input "Learning Plan option Aftersales Process Modules - APM-LP focused, 1 of 7. 7 res…" at bounding box center [173, 183] width 1 height 10
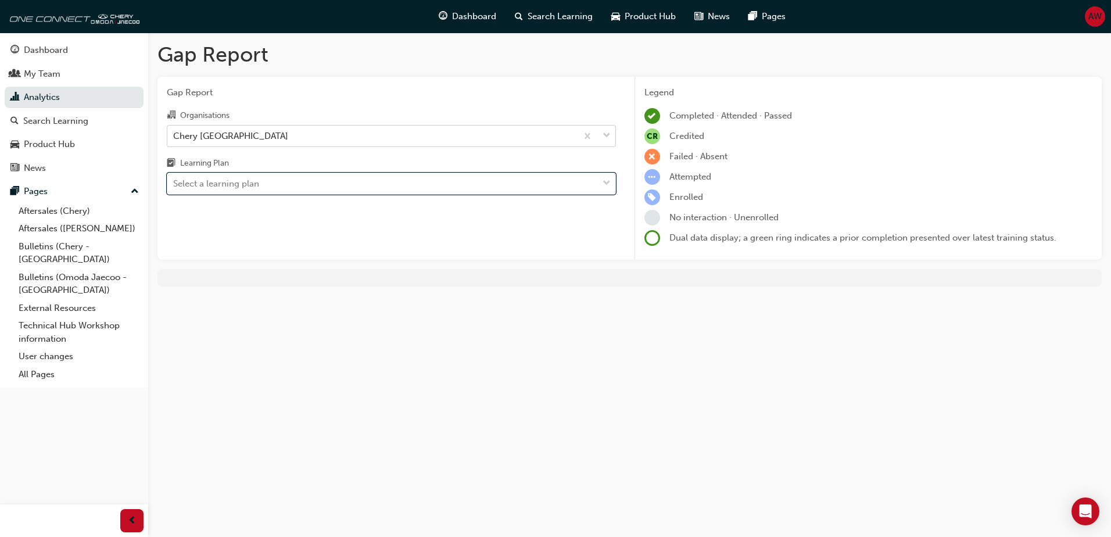
click at [310, 137] on div "Chery [GEOGRAPHIC_DATA]" at bounding box center [372, 136] width 410 height 20
click at [174, 137] on input "Organisations Chery [GEOGRAPHIC_DATA]" at bounding box center [173, 135] width 1 height 10
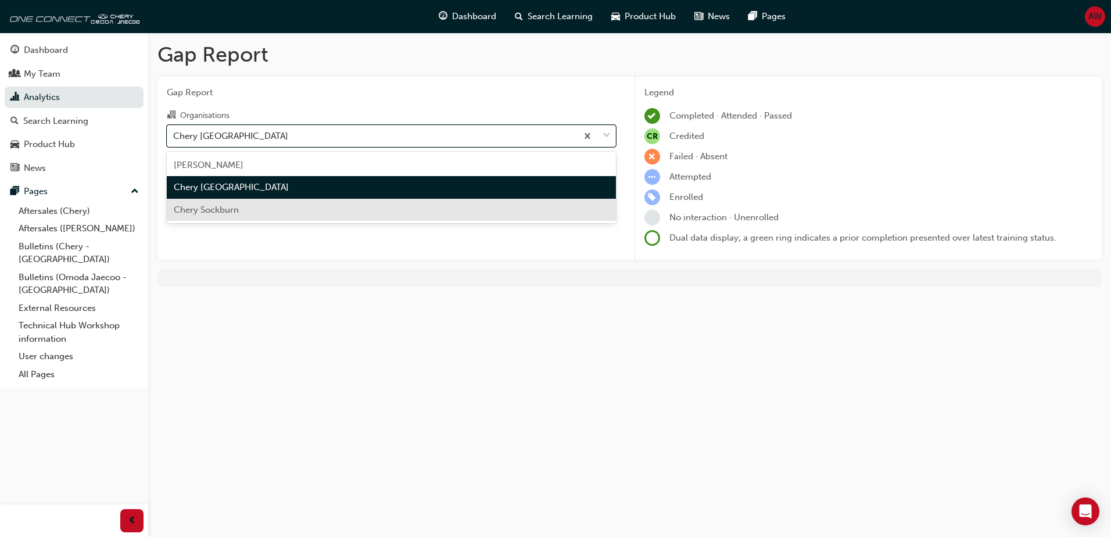
click at [260, 206] on div "Chery Sockburn" at bounding box center [391, 210] width 449 height 23
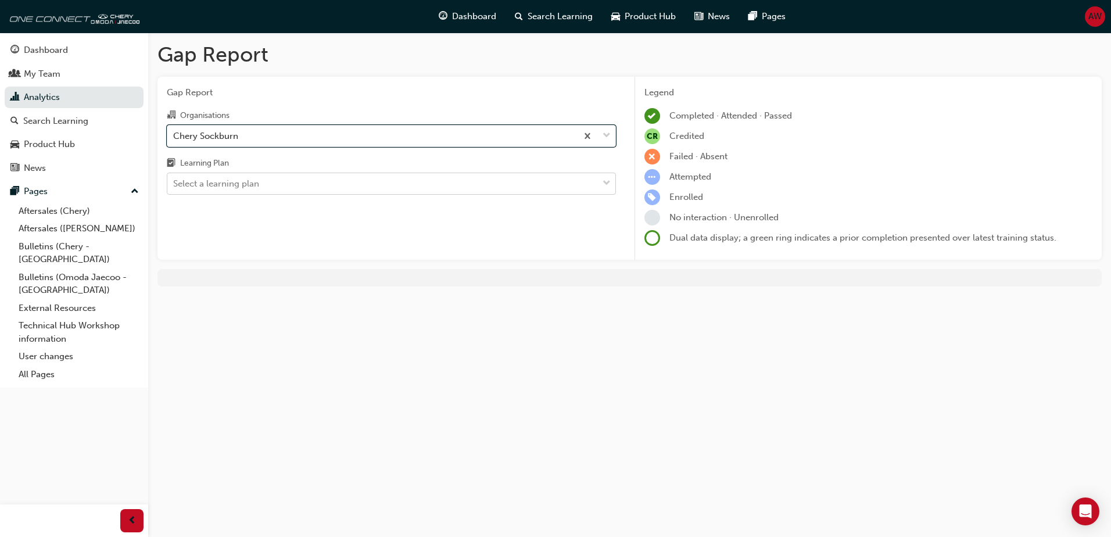
click at [265, 182] on div "Select a learning plan" at bounding box center [382, 184] width 431 height 20
click at [174, 182] on input "Learning Plan Select a learning plan" at bounding box center [173, 183] width 1 height 10
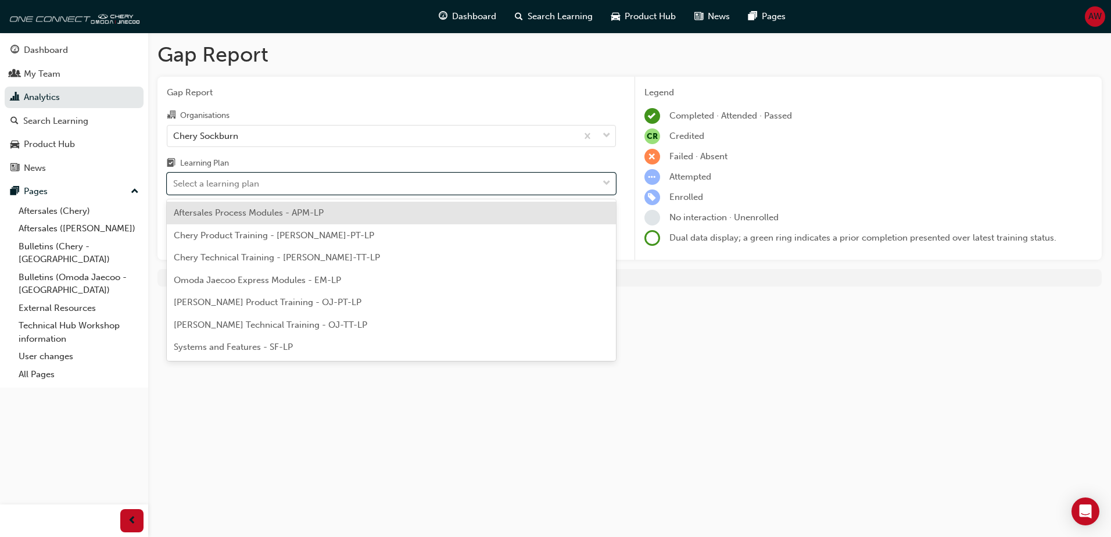
click at [271, 243] on div "Chery Product Training - [PERSON_NAME]-PT-LP" at bounding box center [391, 235] width 449 height 23
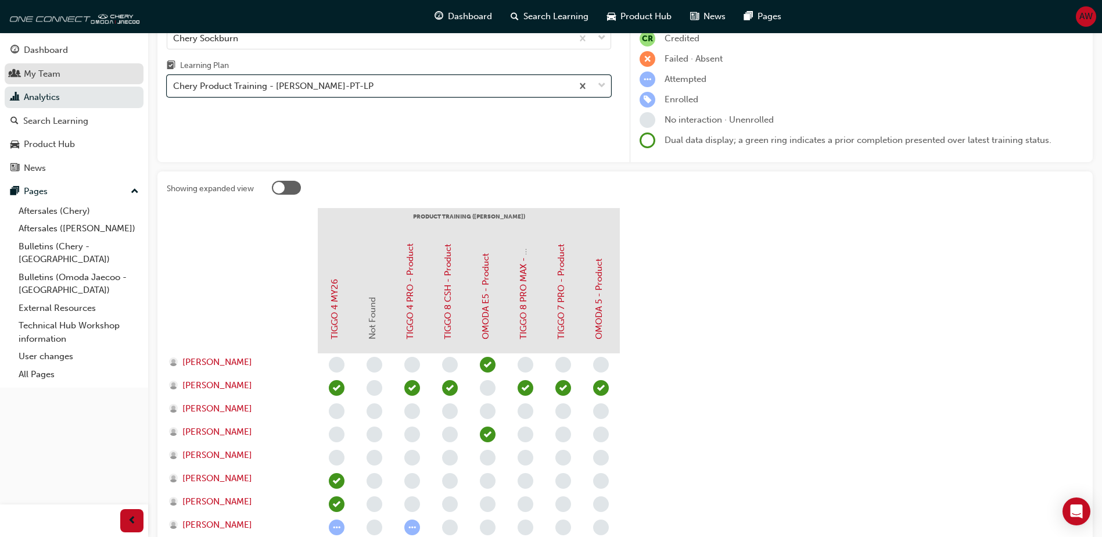
scroll to position [93, 0]
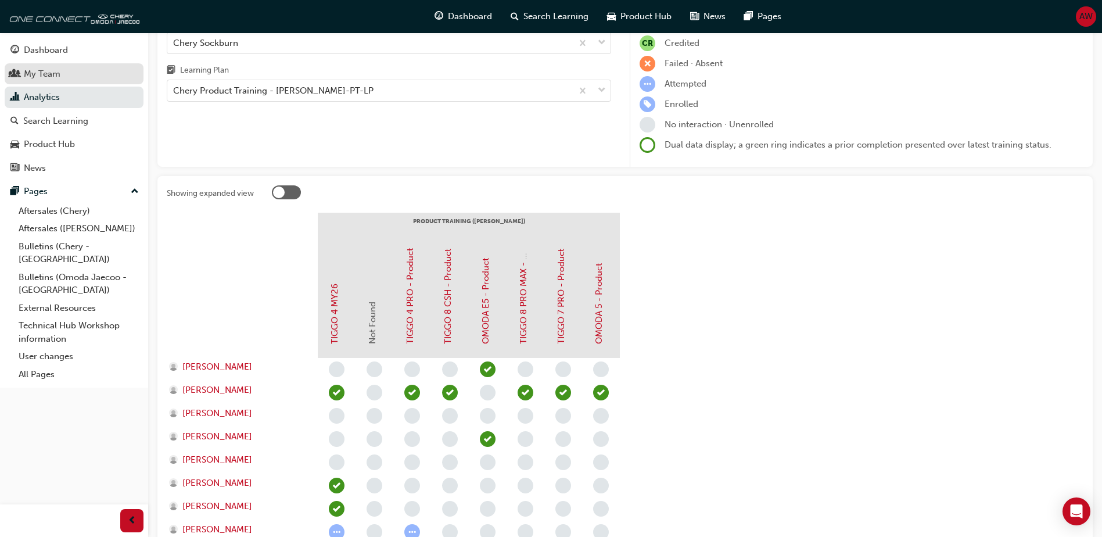
click at [67, 76] on div "My Team" at bounding box center [73, 74] width 127 height 15
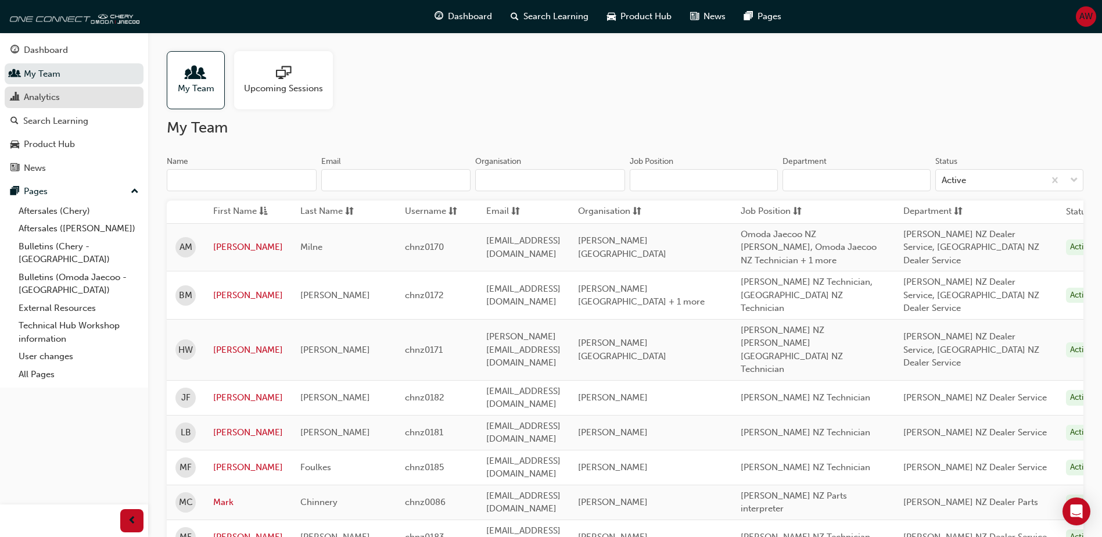
click at [51, 98] on div "Analytics" at bounding box center [42, 97] width 36 height 13
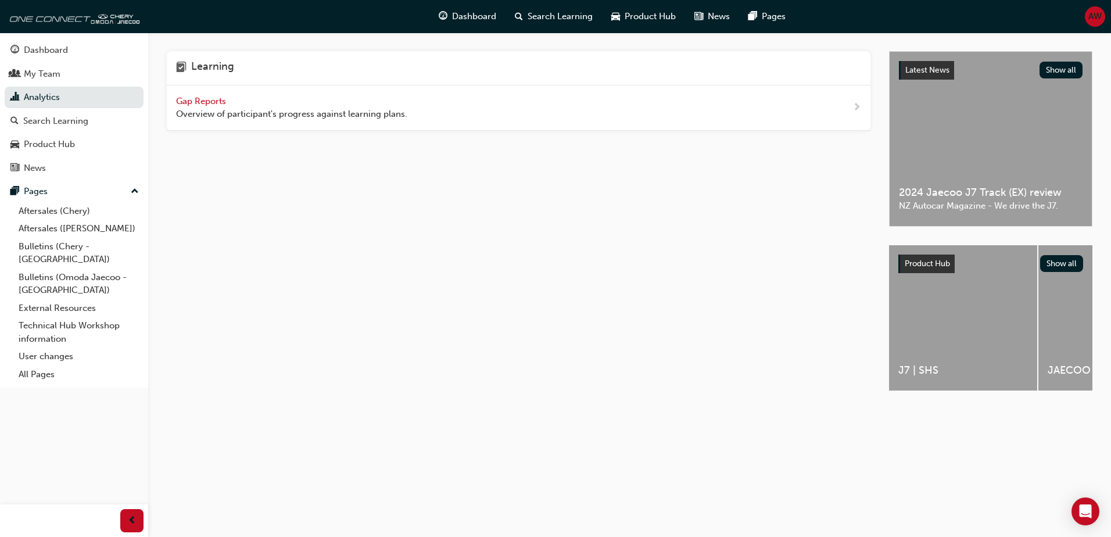
click at [200, 102] on span "Gap Reports" at bounding box center [202, 101] width 52 height 10
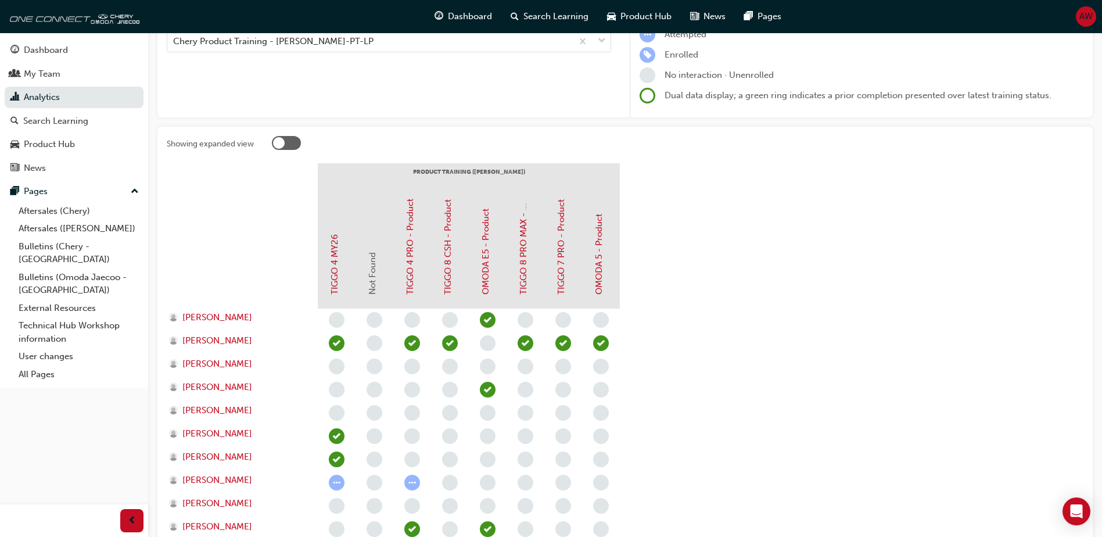
scroll to position [116, 0]
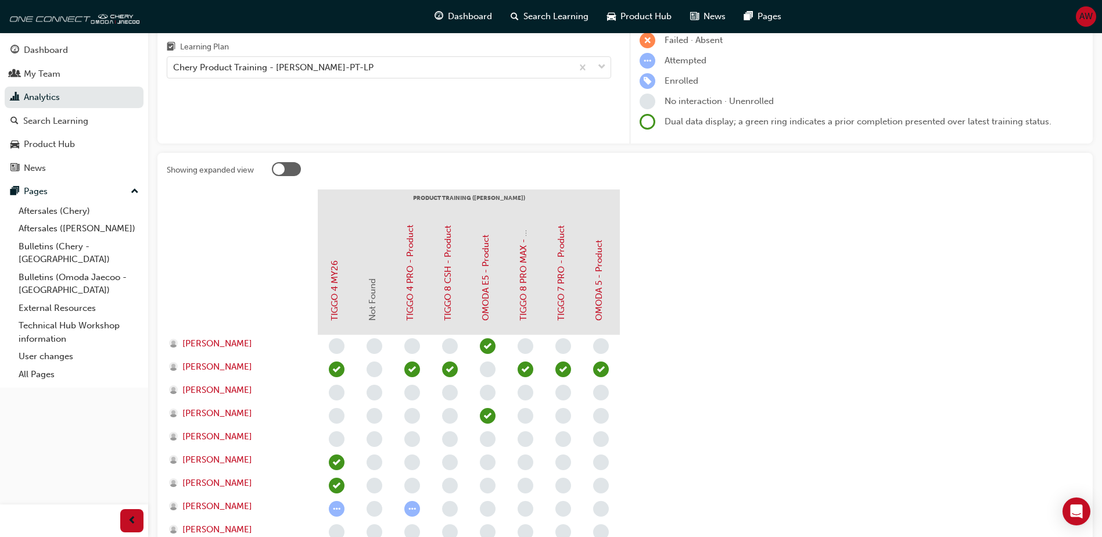
click at [285, 169] on div at bounding box center [286, 169] width 29 height 14
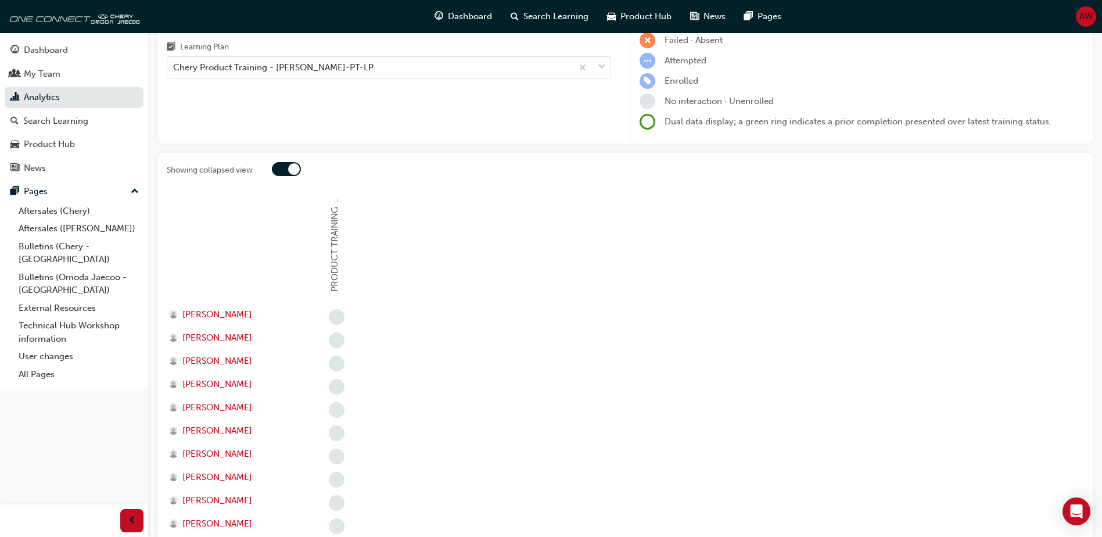
click at [285, 169] on div at bounding box center [286, 169] width 29 height 14
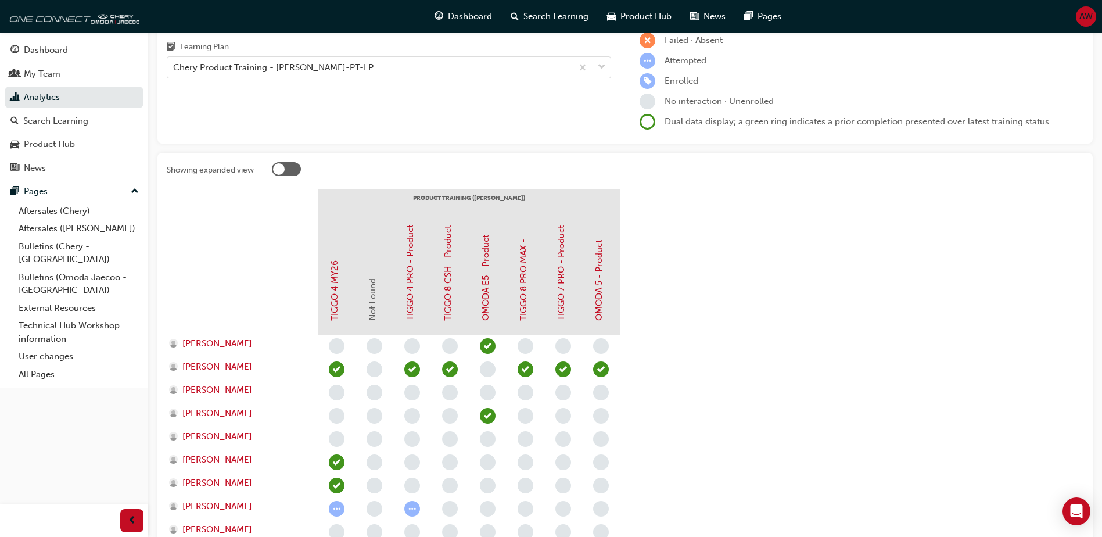
scroll to position [0, 0]
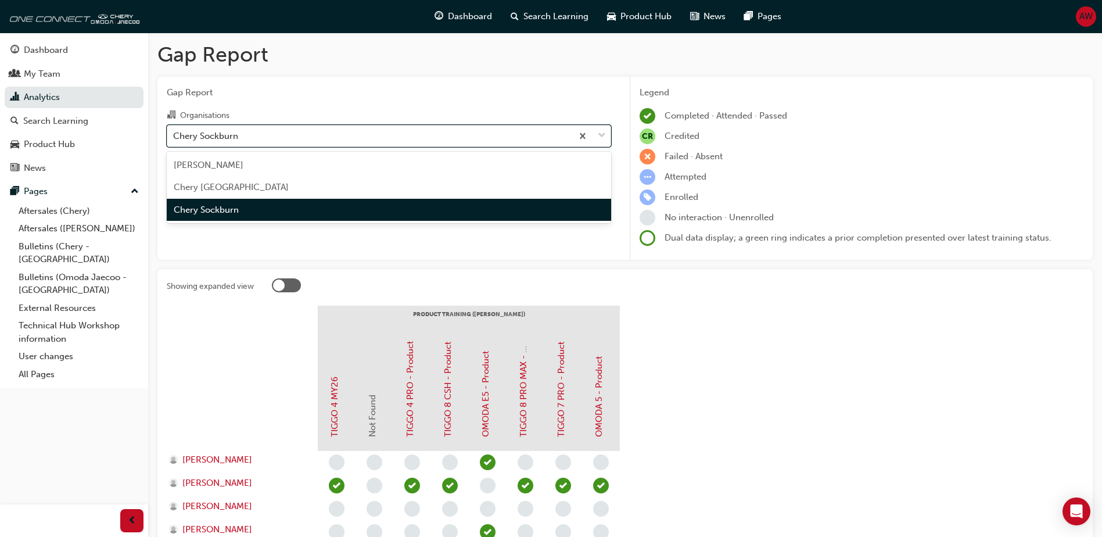
click at [231, 131] on div "Chery Sockburn" at bounding box center [205, 135] width 65 height 13
click at [174, 131] on input "Organisations option [PERSON_NAME] focused, 3 of 3. 3 results available. Use Up…" at bounding box center [173, 135] width 1 height 10
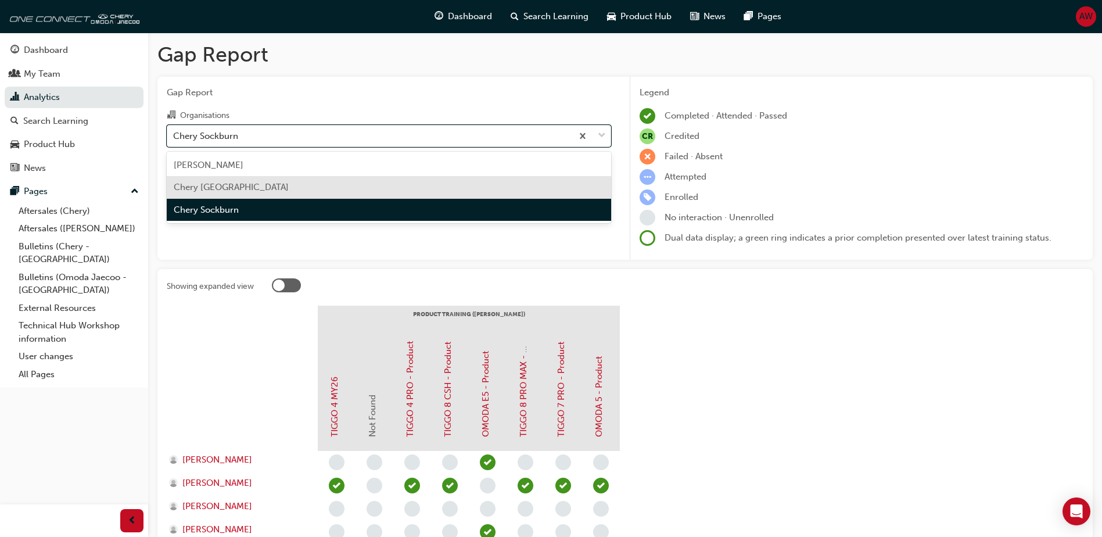
click at [240, 194] on div "Chery [GEOGRAPHIC_DATA]" at bounding box center [389, 187] width 445 height 23
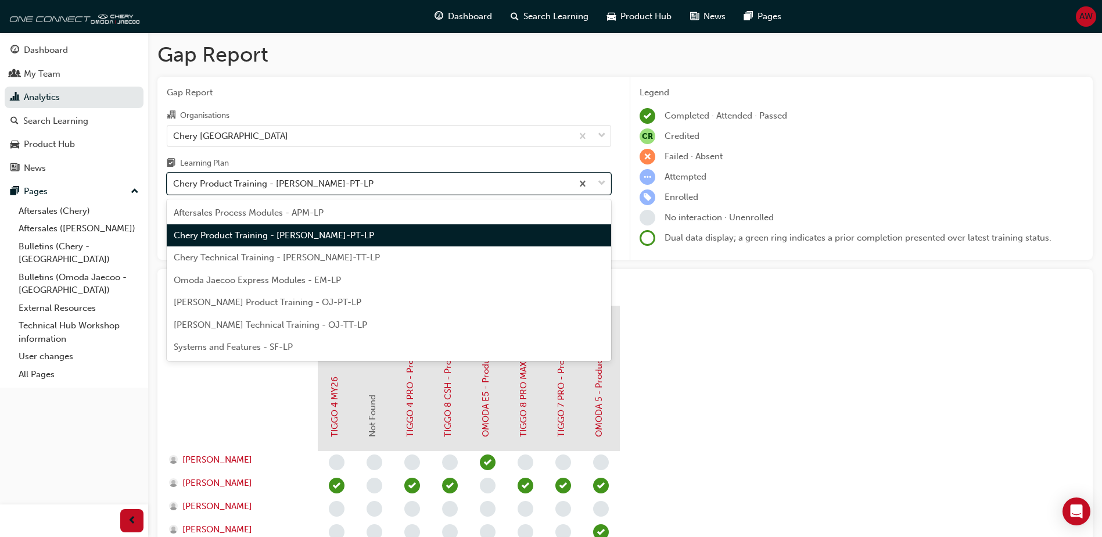
click at [249, 184] on div "Chery Product Training - [PERSON_NAME]-PT-LP" at bounding box center [273, 183] width 200 height 13
click at [174, 184] on input "Learning Plan option Chery Product Training - [PERSON_NAME]-PT-LP focused, 2 of…" at bounding box center [173, 183] width 1 height 10
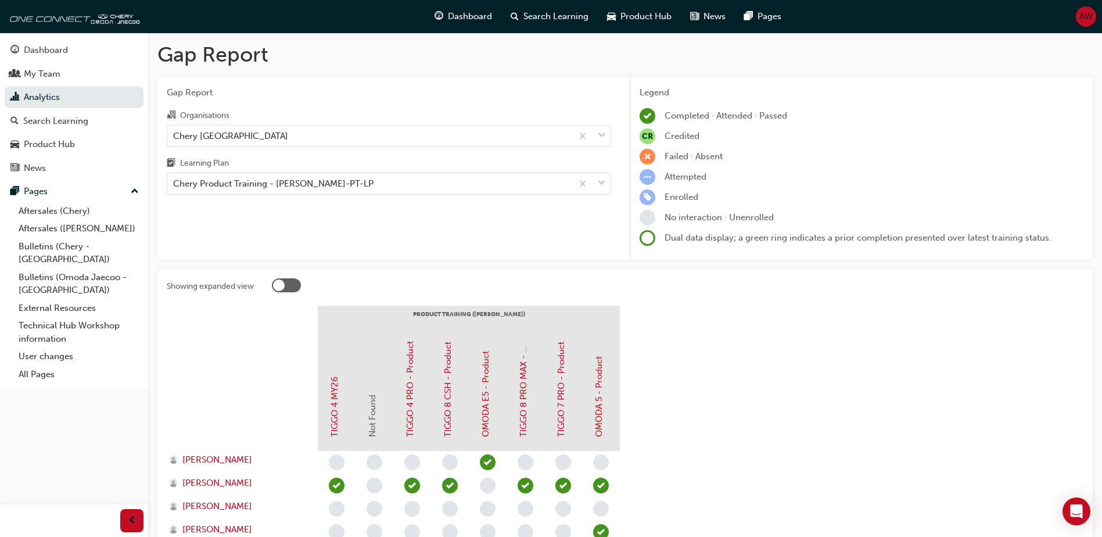
click at [833, 332] on section "PRODUCT TRAINING ([PERSON_NAME]) TIGGO 4 MY26 Not Found TIGGO 4 PRO - Product T…" at bounding box center [625, 541] width 917 height 471
click at [42, 77] on div "My Team" at bounding box center [42, 73] width 37 height 13
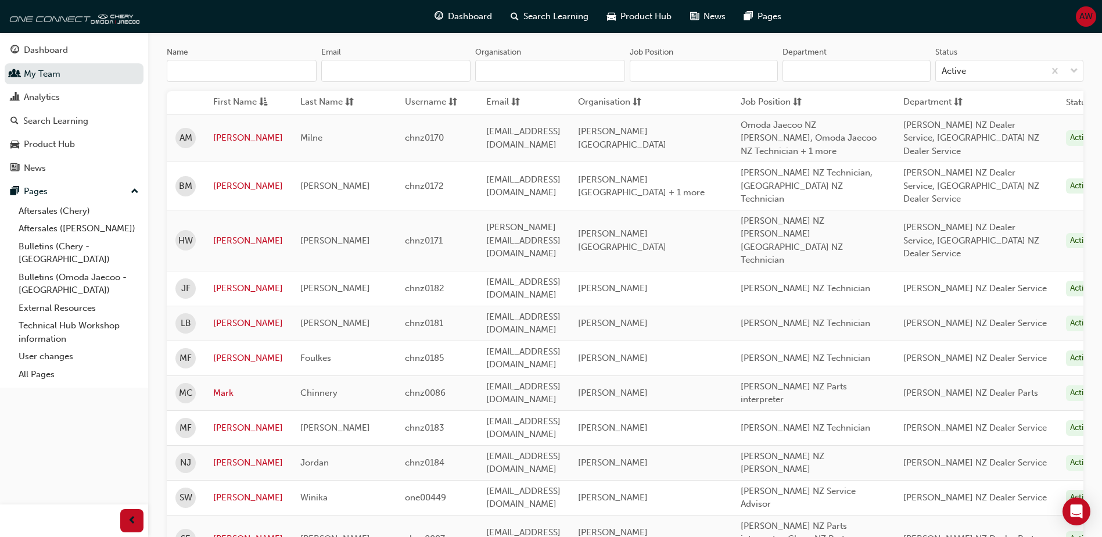
scroll to position [116, 0]
